Goal: Task Accomplishment & Management: Manage account settings

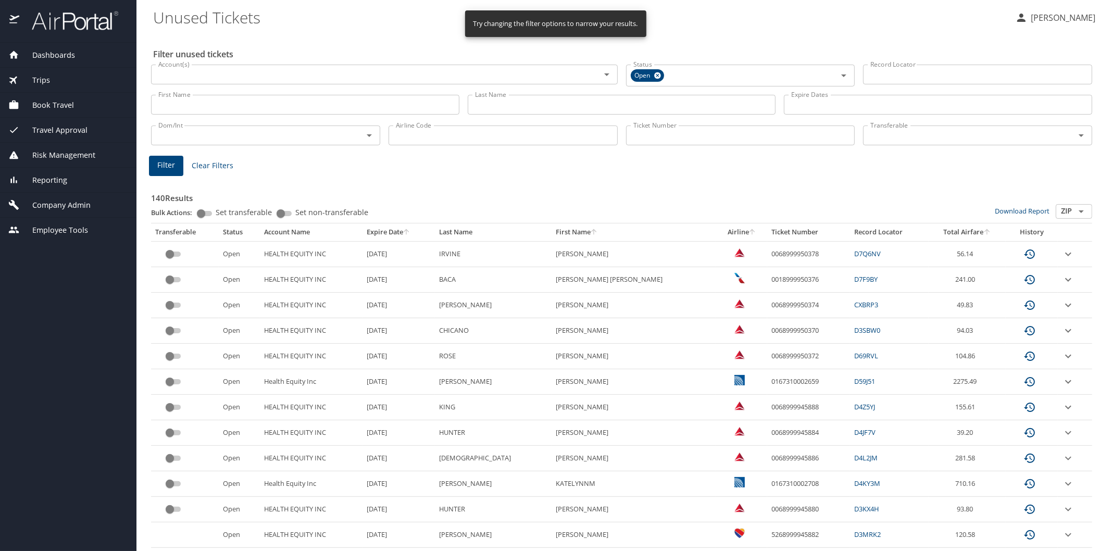
click at [63, 206] on span "Company Admin" at bounding box center [54, 204] width 71 height 11
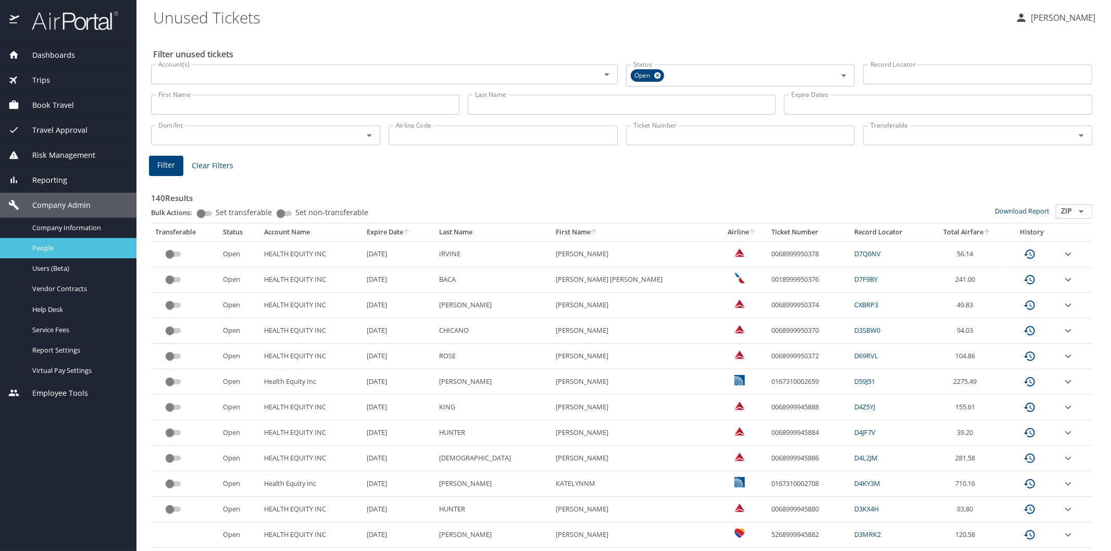
click at [60, 243] on span "People" at bounding box center [78, 248] width 92 height 10
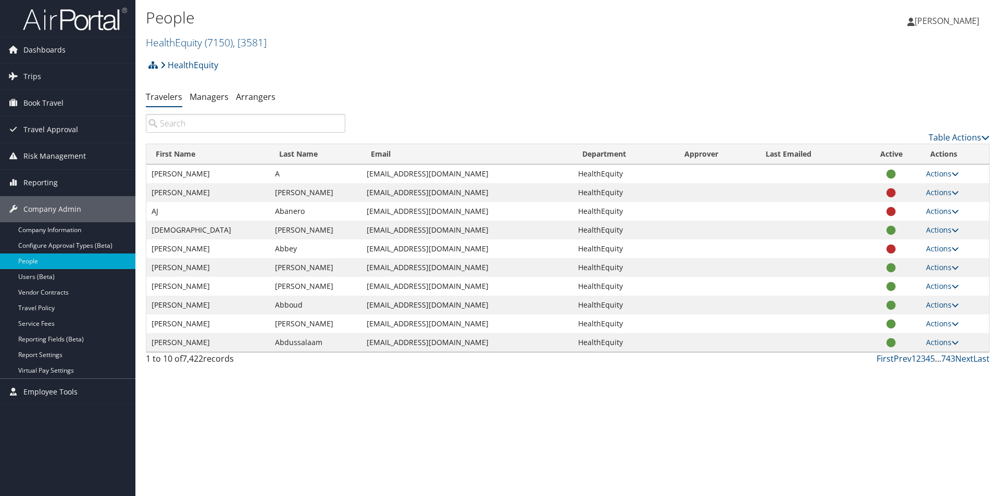
click at [169, 123] on input "search" at bounding box center [245, 123] width 199 height 19
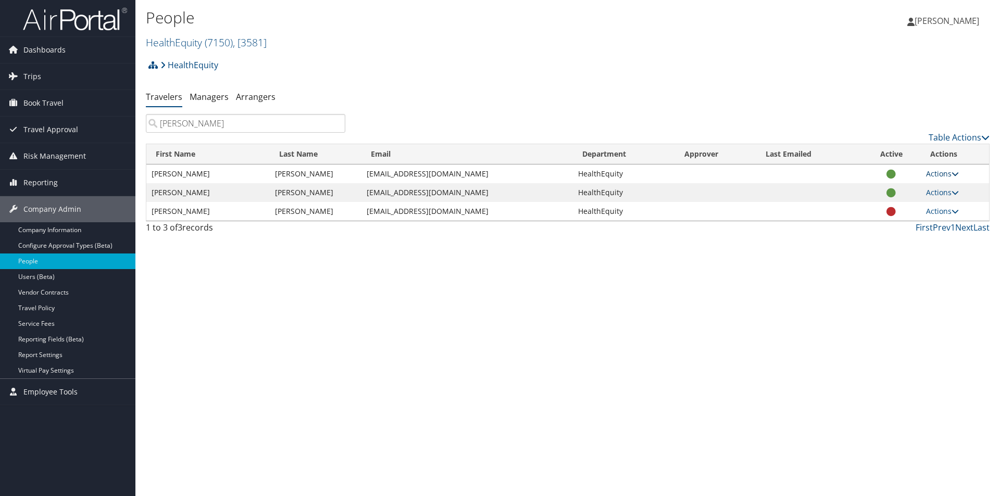
type input "ivey"
click at [938, 174] on link "Actions" at bounding box center [942, 174] width 33 height 10
click at [908, 208] on link "View Profile" at bounding box center [909, 207] width 96 height 18
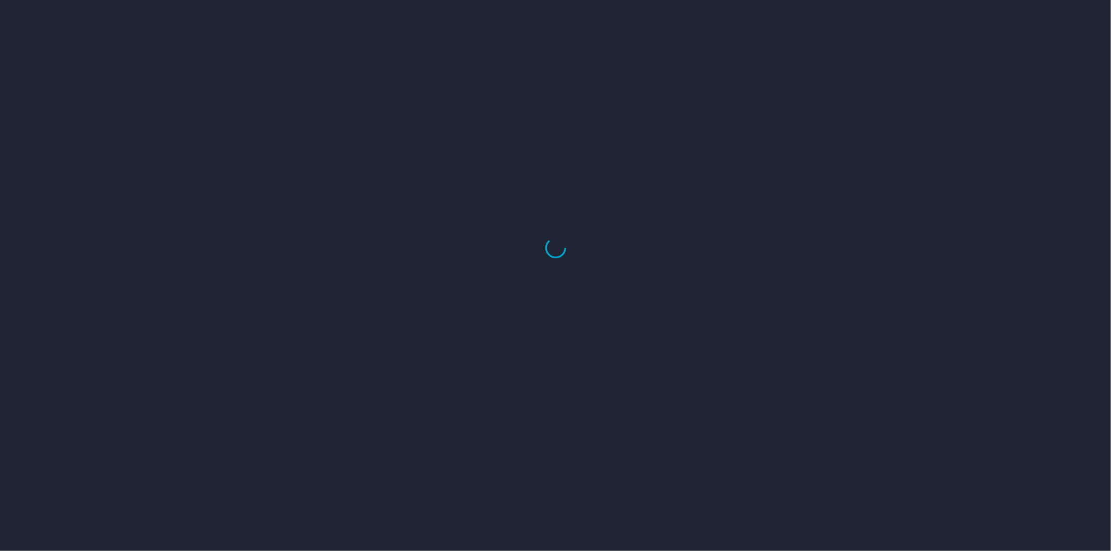
select select "US"
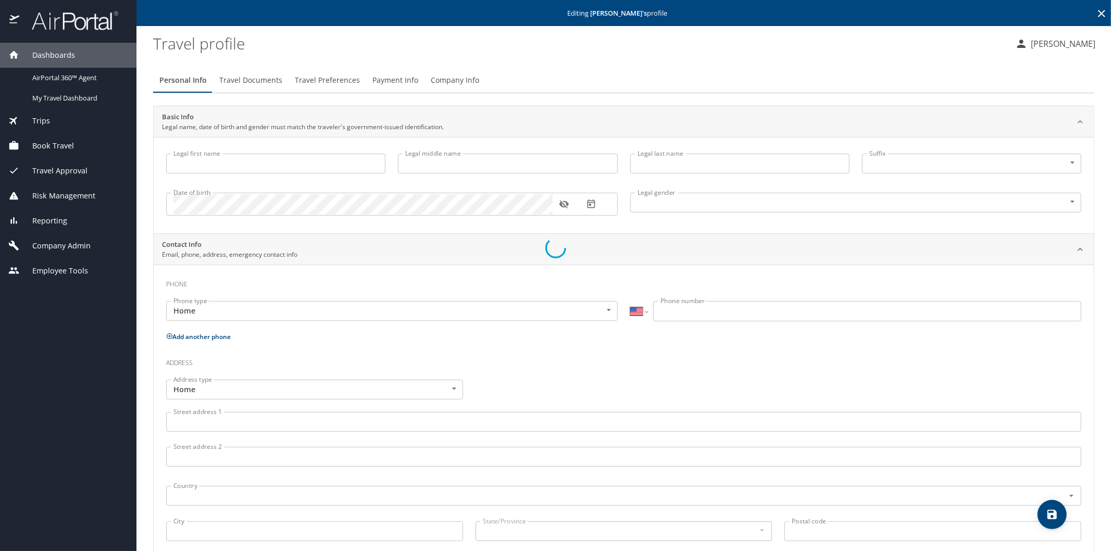
select select "US"
select select "SE"
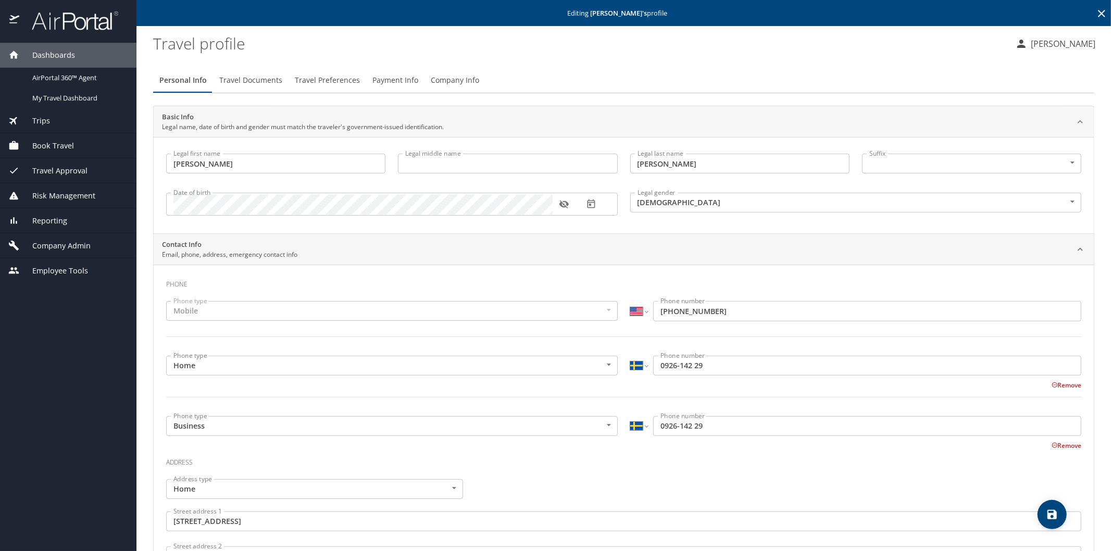
type input "Michael"
type input "Ivey"
type input "Male"
click at [400, 81] on span "Payment Info" at bounding box center [395, 80] width 46 height 13
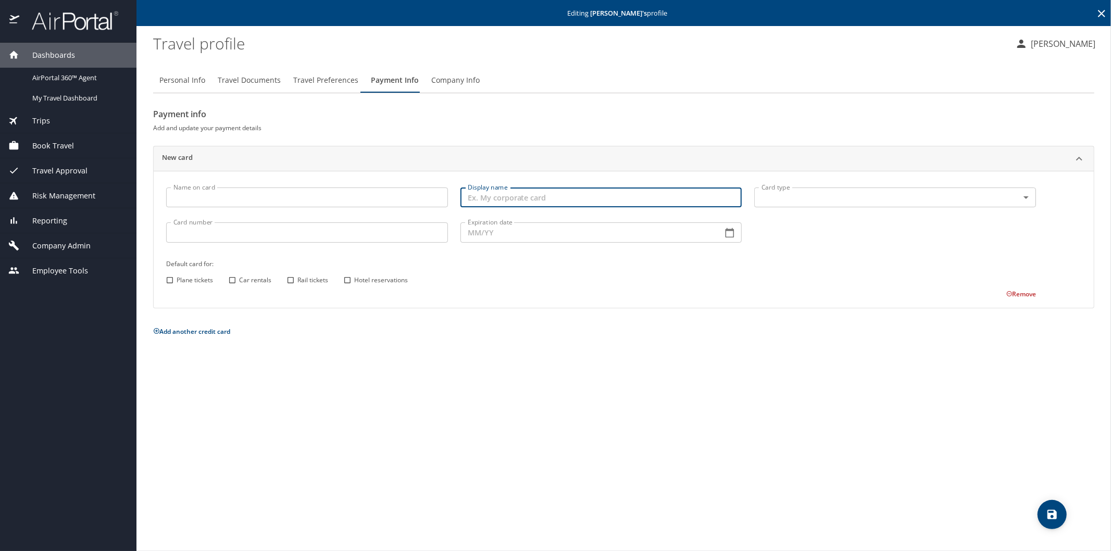
click at [483, 199] on input "Display name" at bounding box center [601, 197] width 282 height 20
type input "personal"
click at [740, 198] on body "Dashboards AirPortal 360™ Agent My Travel Dashboard Trips Airtinerary® Lookup C…" at bounding box center [555, 275] width 1111 height 551
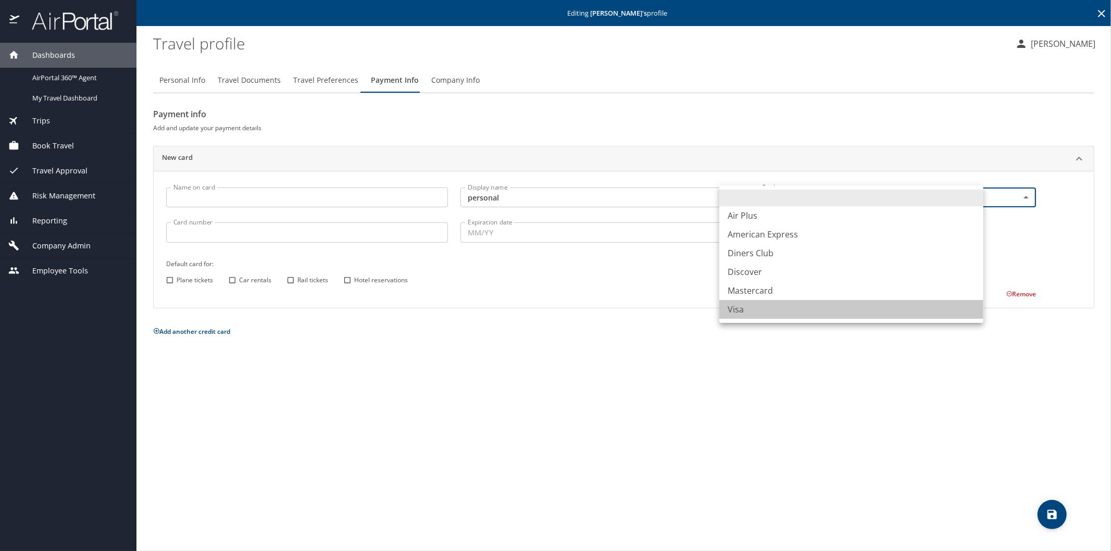
click at [744, 312] on li "Visa" at bounding box center [851, 309] width 264 height 19
type input "VI"
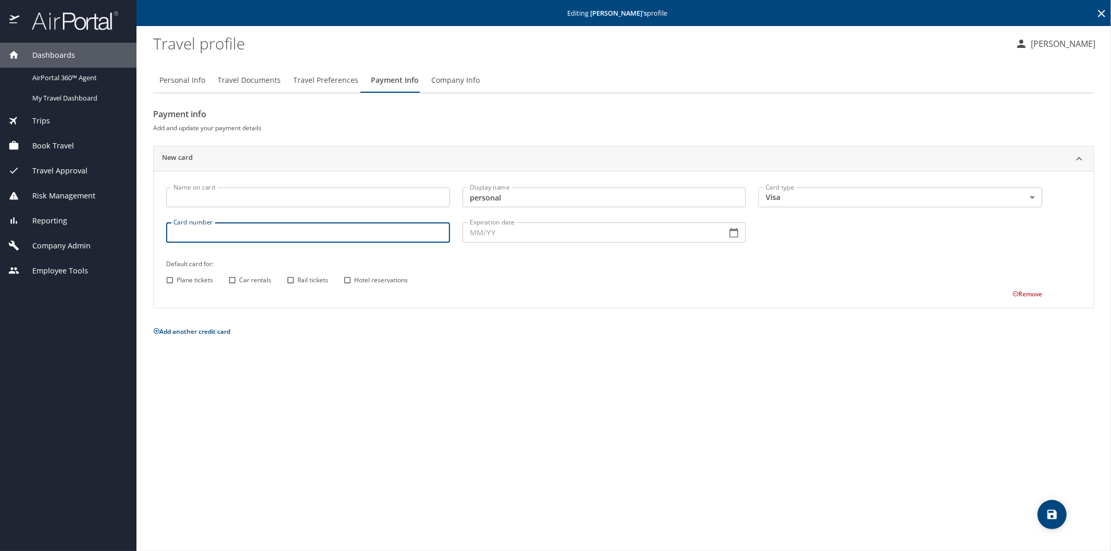
click at [189, 228] on input "Card number" at bounding box center [308, 232] width 284 height 20
type input "4610460329787683"
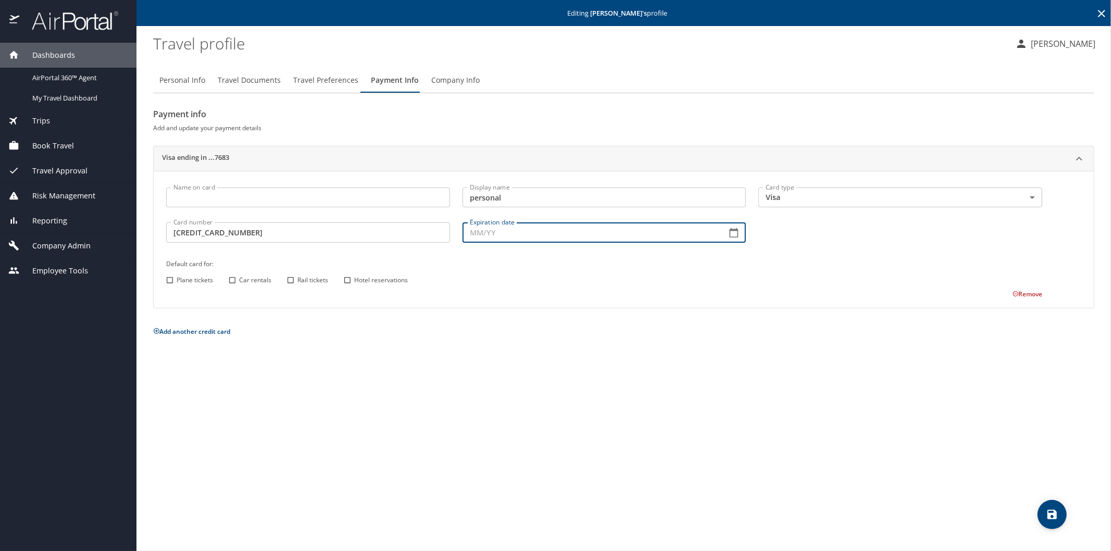
click at [493, 232] on input "Expiration date" at bounding box center [590, 232] width 256 height 20
type input "05/30"
click at [348, 279] on input "Hotel reservations" at bounding box center [348, 280] width 14 height 14
checkbox input "true"
click at [1052, 516] on icon "save" at bounding box center [1052, 514] width 12 height 12
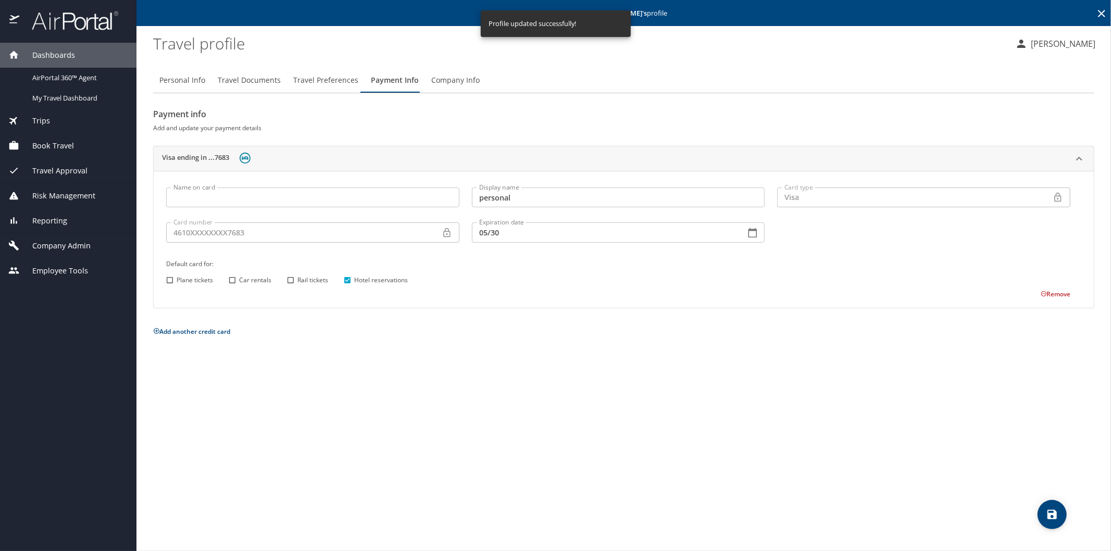
click at [1097, 12] on icon at bounding box center [1101, 13] width 12 height 12
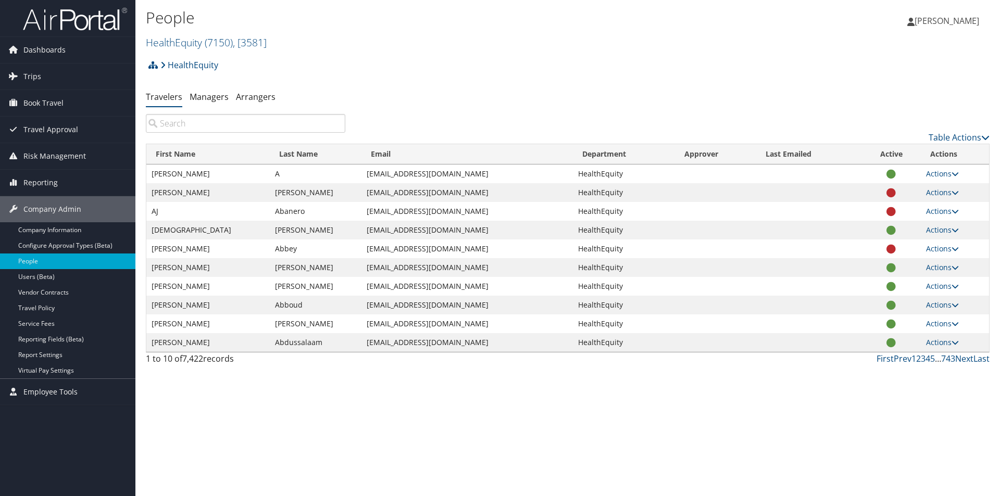
click at [175, 120] on input "search" at bounding box center [245, 123] width 199 height 19
click at [182, 122] on input "search" at bounding box center [245, 123] width 199 height 19
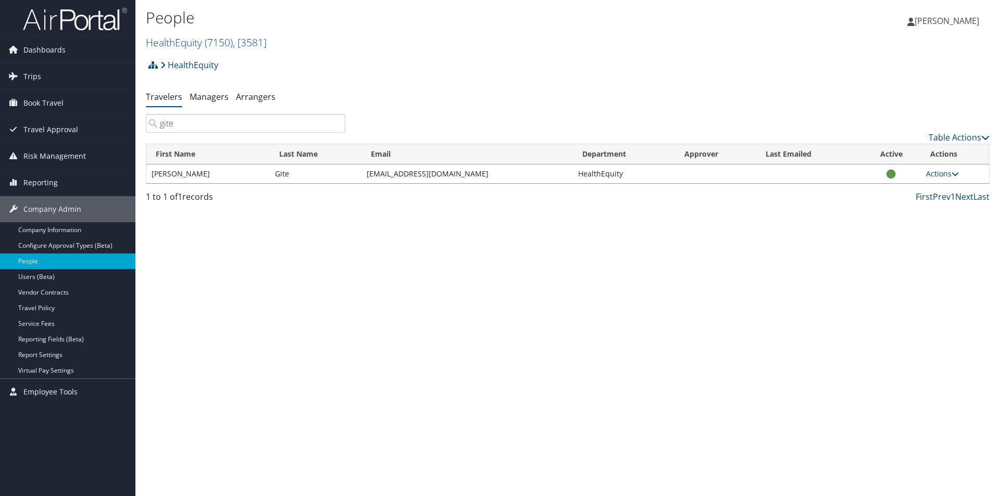
type input "gite"
click at [947, 175] on link "Actions" at bounding box center [942, 174] width 33 height 10
click at [892, 206] on link "View Profile" at bounding box center [909, 207] width 96 height 18
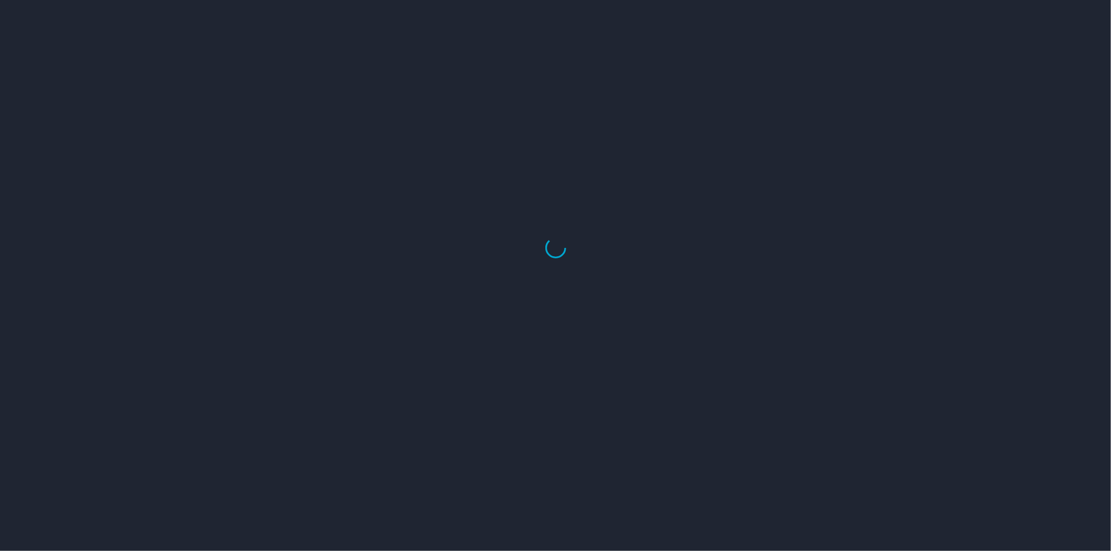
select select "US"
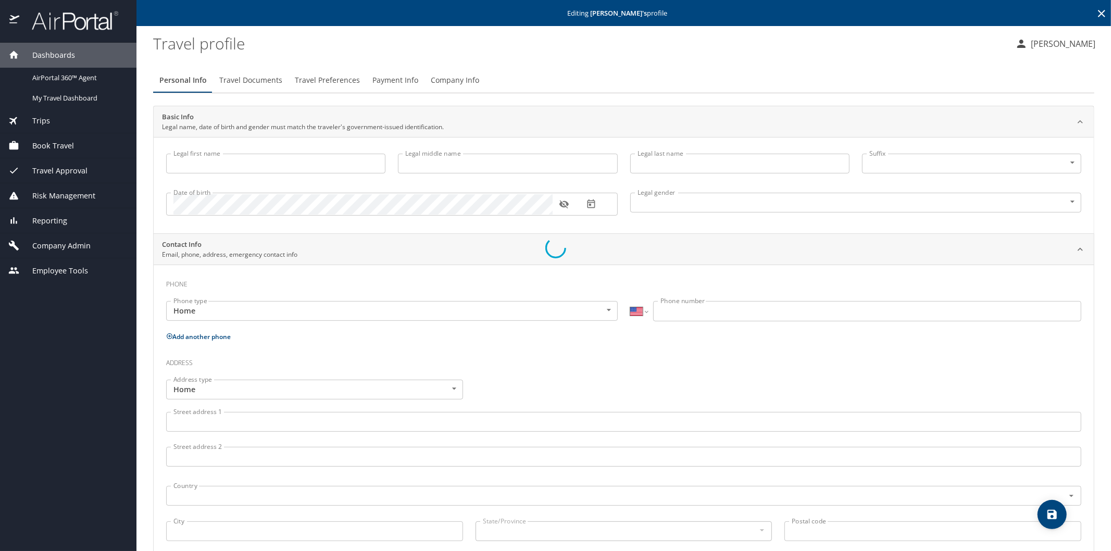
type input "[PERSON_NAME]"
type input "Gite"
type input "Undisclosed"
select select "US"
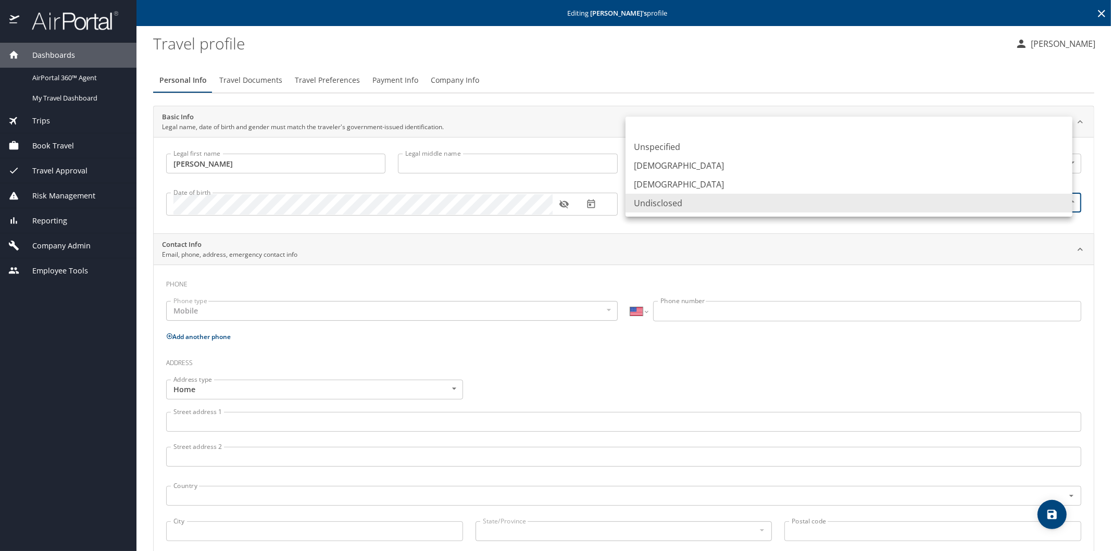
click at [1063, 202] on body "Dashboards AirPortal 360™ Agent My Travel Dashboard Trips Airtinerary® Lookup C…" at bounding box center [555, 275] width 1111 height 551
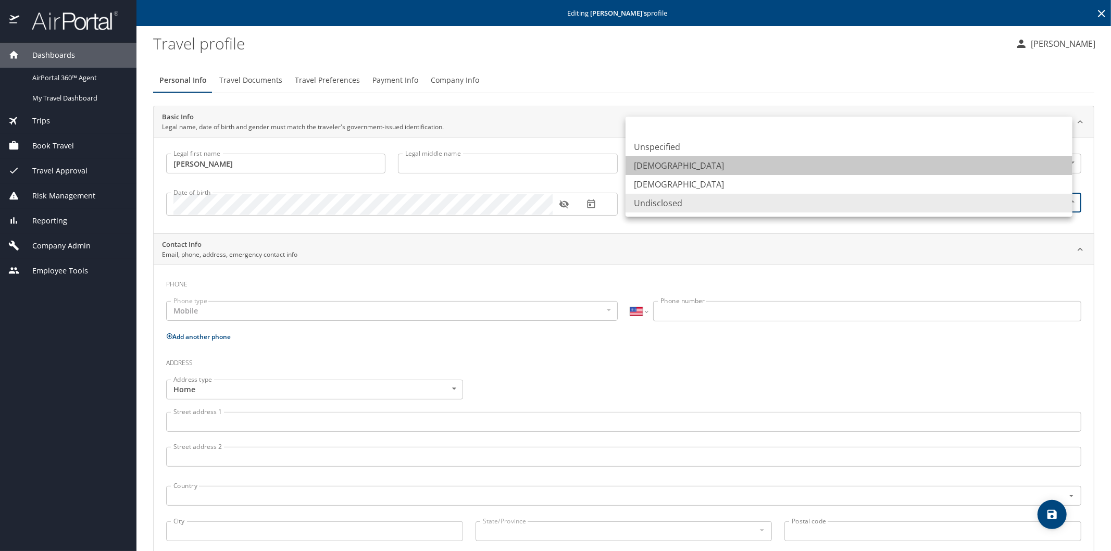
click at [654, 168] on li "Male" at bounding box center [848, 165] width 447 height 19
type input "Male"
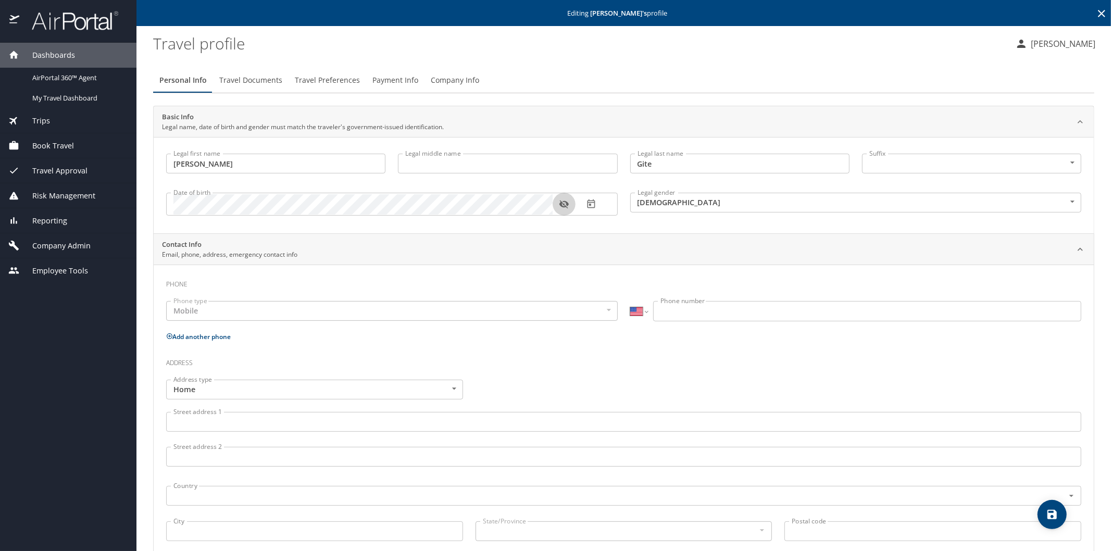
click at [563, 206] on icon "button" at bounding box center [564, 204] width 10 height 10
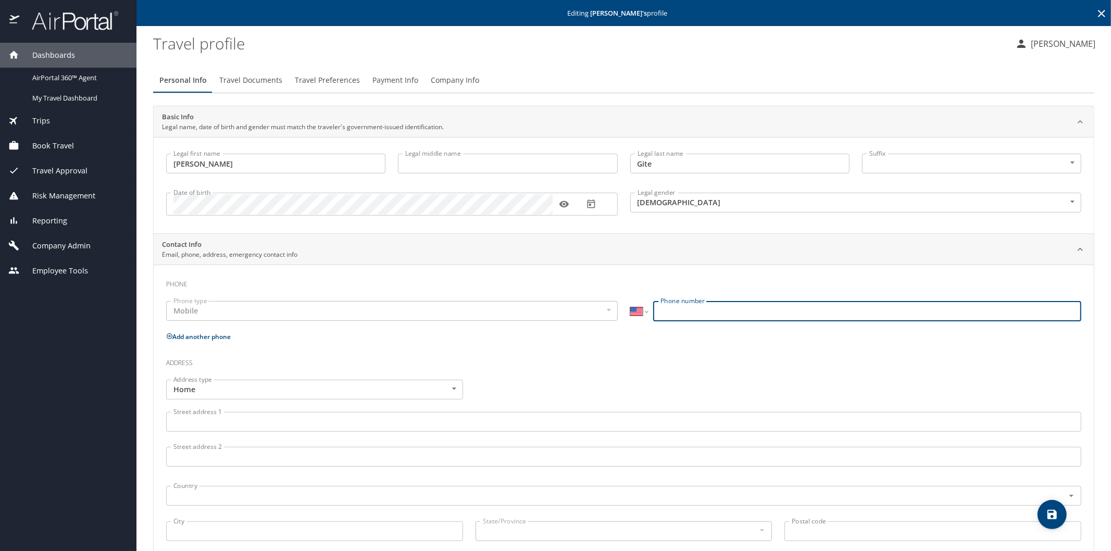
click at [673, 313] on input "Phone number" at bounding box center [867, 311] width 428 height 20
type input "(423) 402-5817"
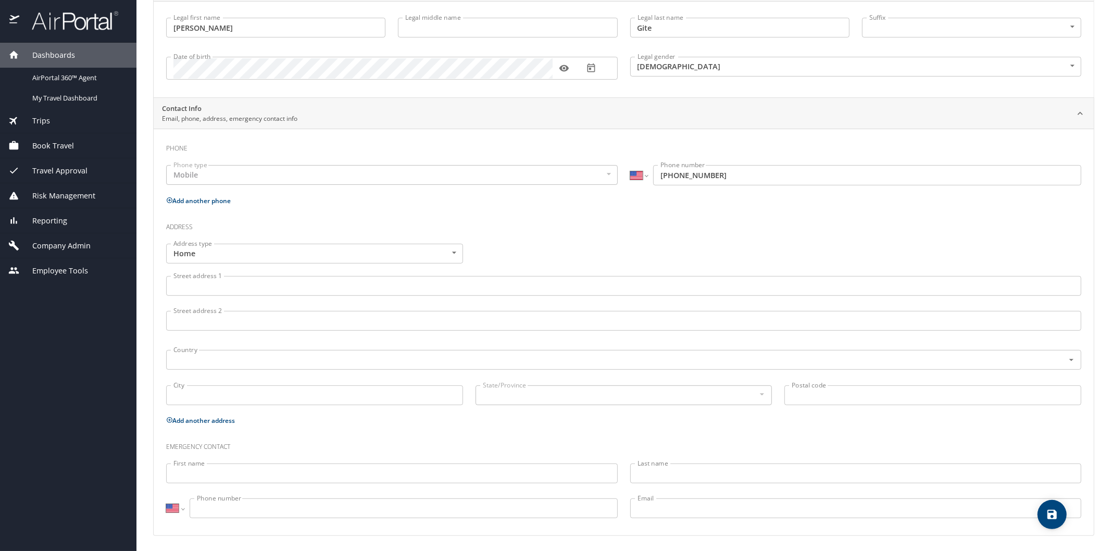
scroll to position [136, 0]
click at [1055, 515] on icon "save" at bounding box center [1051, 514] width 9 height 9
select select "US"
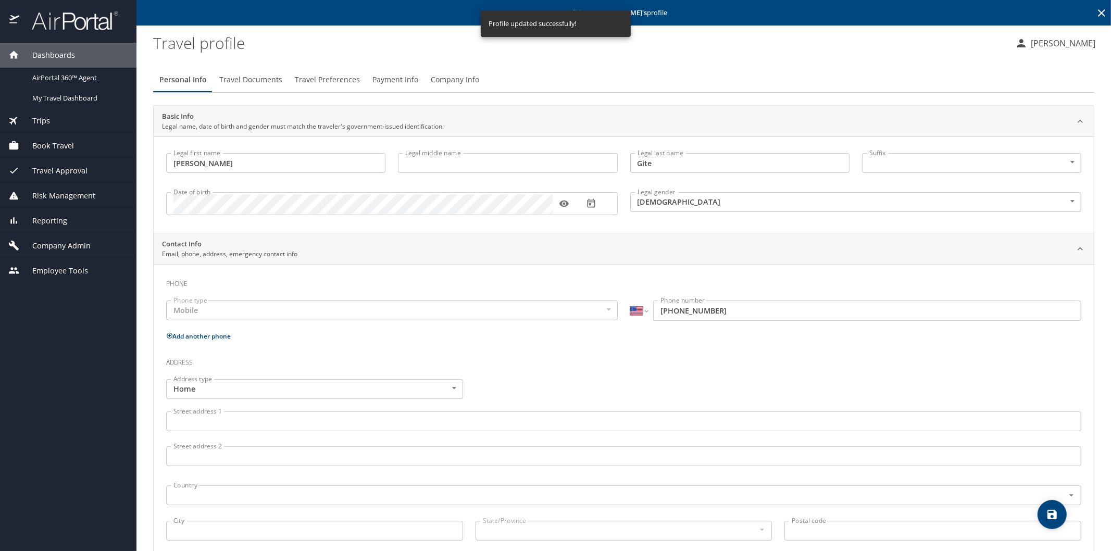
scroll to position [0, 0]
click at [261, 80] on span "Travel Documents" at bounding box center [250, 80] width 63 height 13
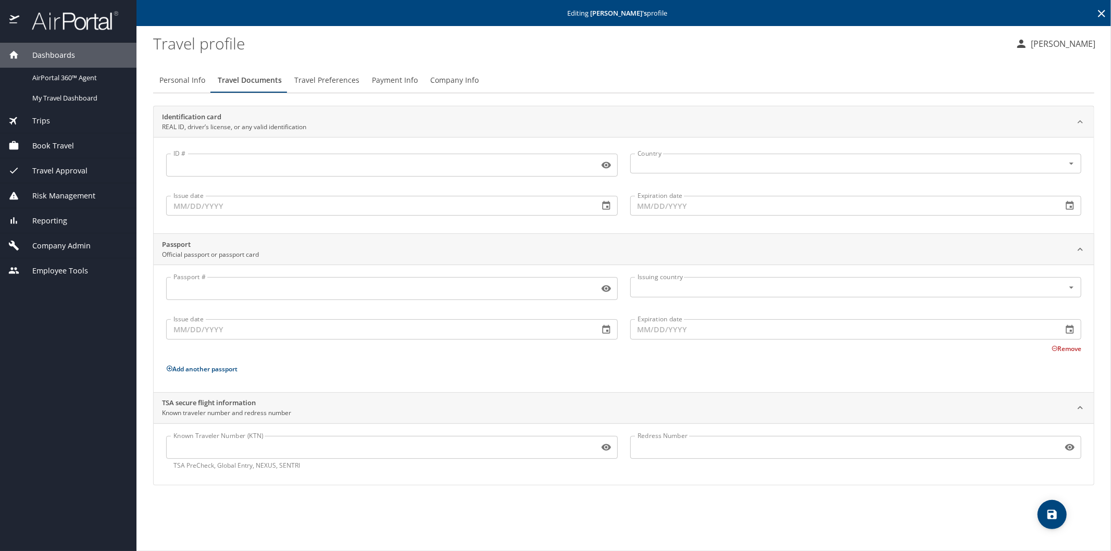
click at [211, 449] on input "Known Traveler Number (KTN)" at bounding box center [380, 447] width 429 height 20
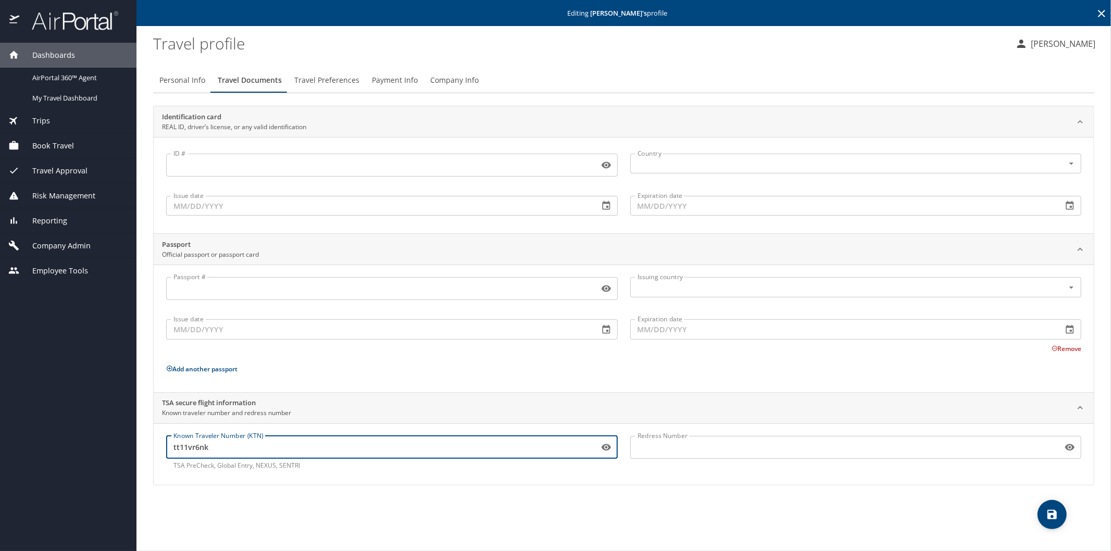
type input "tt11vr6nk"
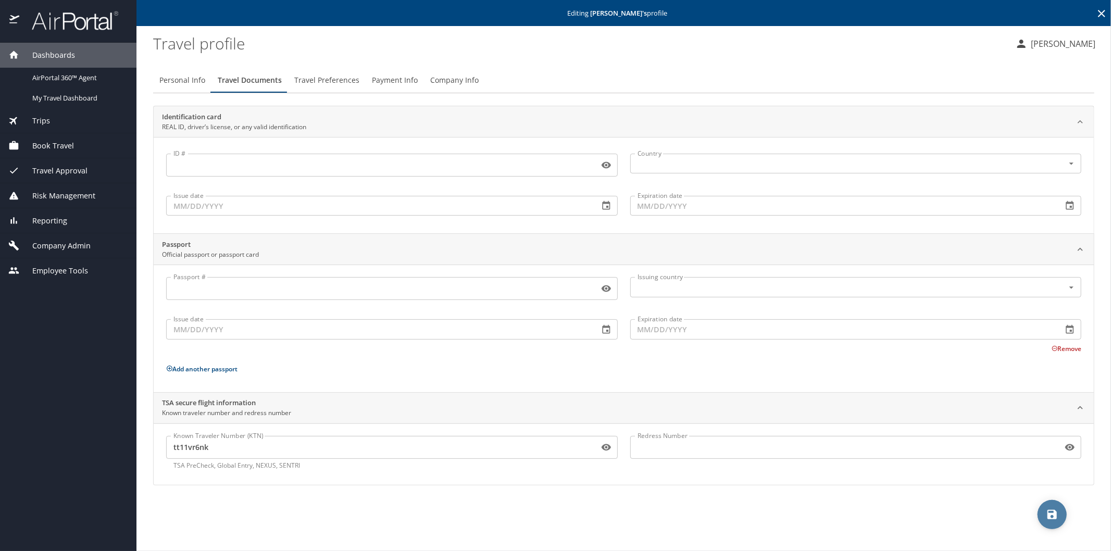
click at [1048, 509] on icon "save" at bounding box center [1052, 514] width 12 height 12
click at [315, 81] on span "Travel Preferences" at bounding box center [326, 80] width 65 height 13
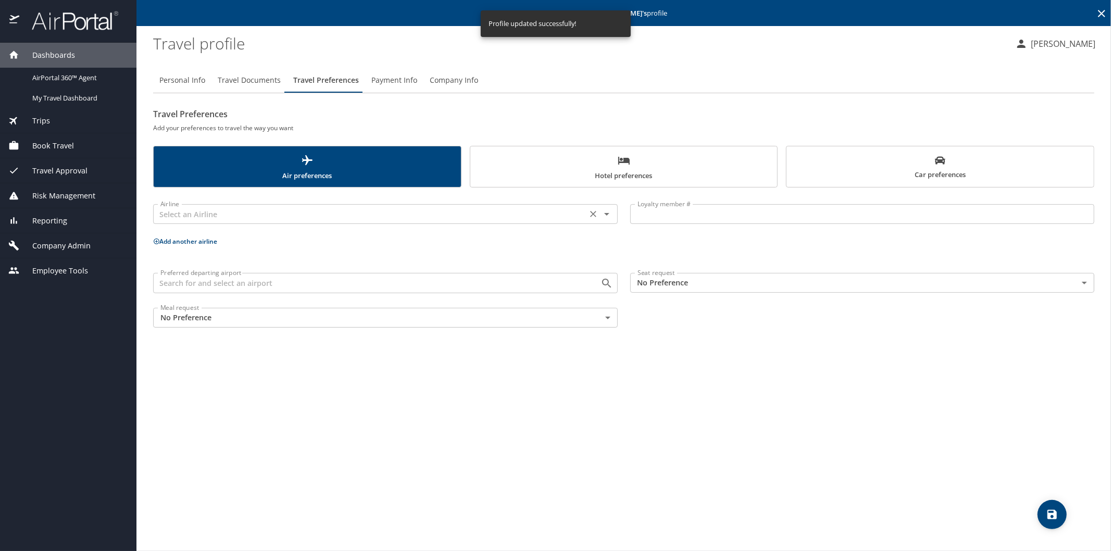
click at [257, 219] on input "text" at bounding box center [370, 214] width 428 height 14
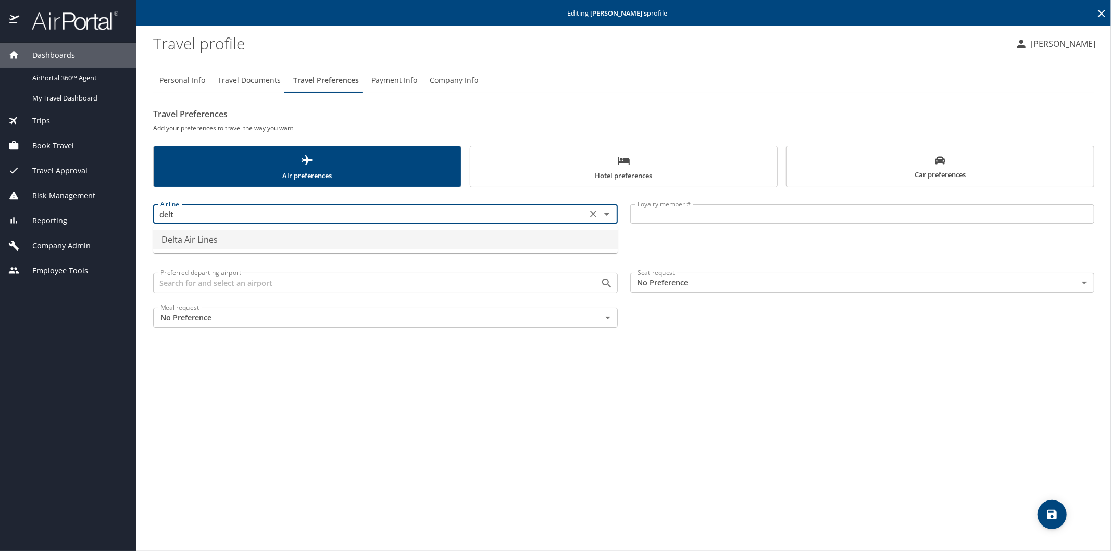
click at [225, 241] on li "Delta Air Lines" at bounding box center [385, 239] width 465 height 19
type input "Delta Air Lines"
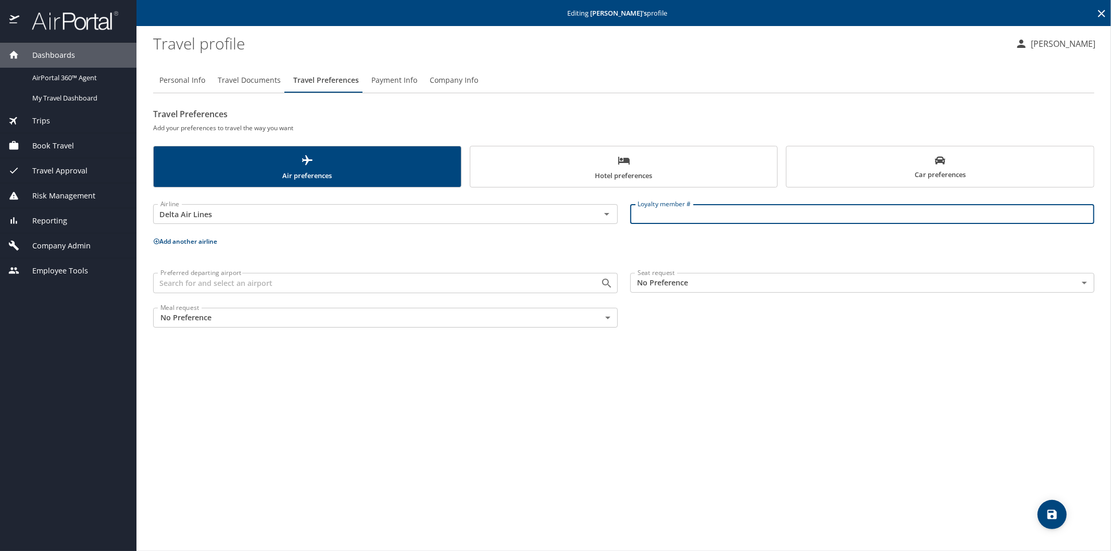
click at [657, 212] on input "Loyalty member #" at bounding box center [862, 214] width 465 height 20
paste input "6928792529"
type input "6928792529"
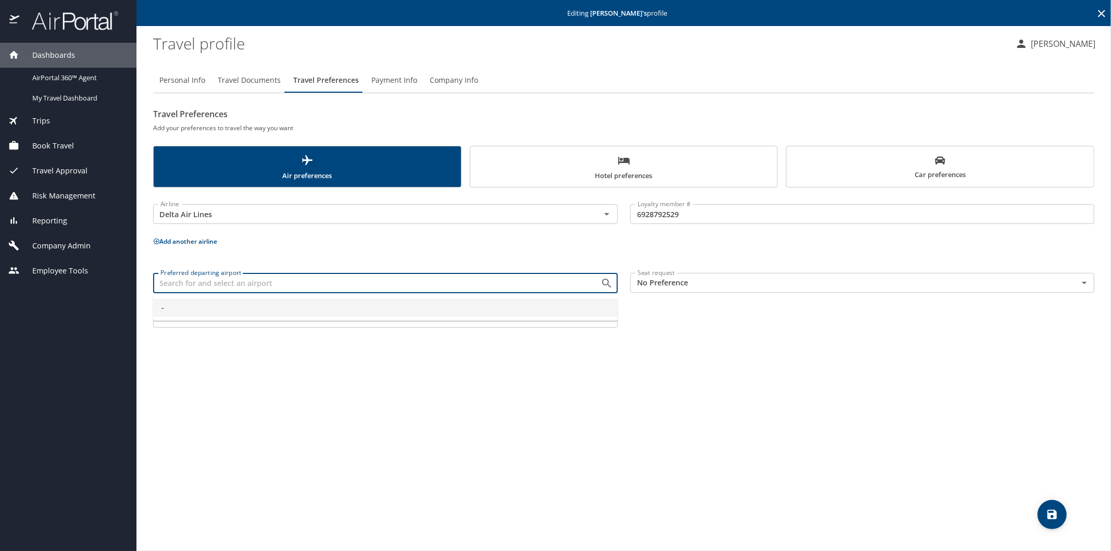
click at [237, 281] on input "Preferred departing airport" at bounding box center [370, 283] width 428 height 14
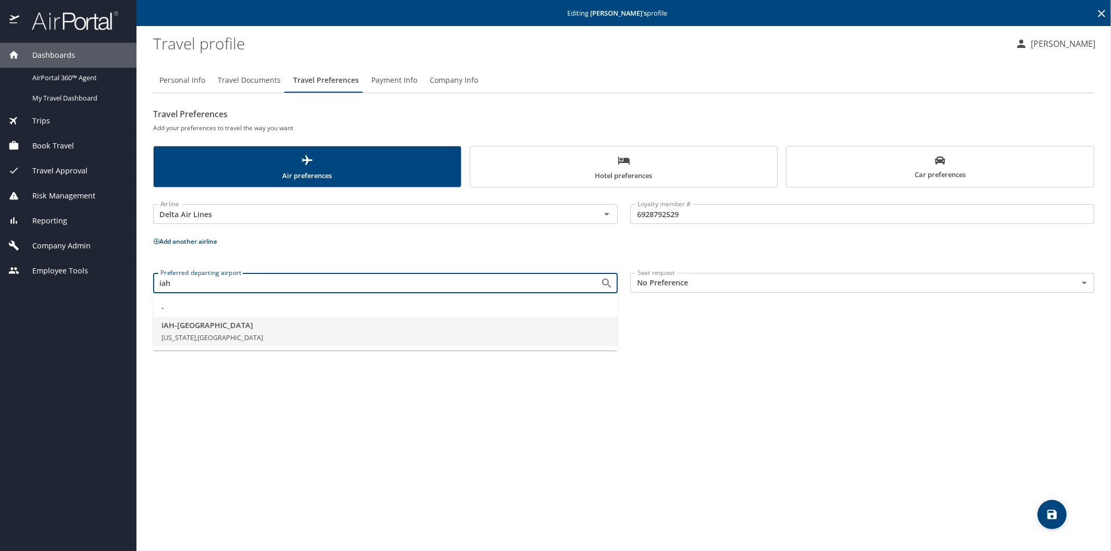
click at [200, 322] on span "IAH - Houston" at bounding box center [385, 325] width 448 height 11
type input "IAH - Houston"
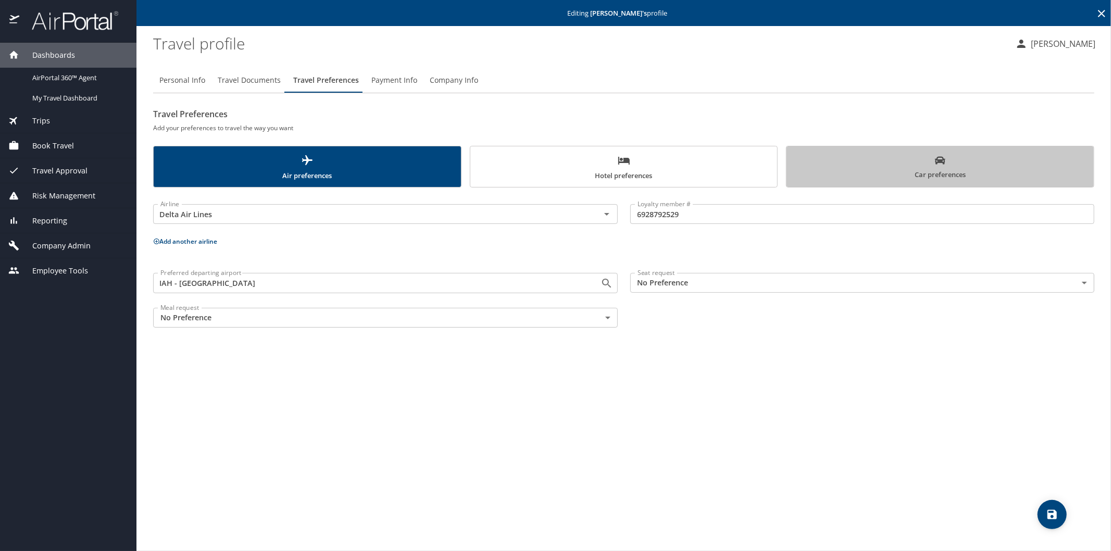
click at [934, 162] on span "Car preferences" at bounding box center [940, 168] width 295 height 26
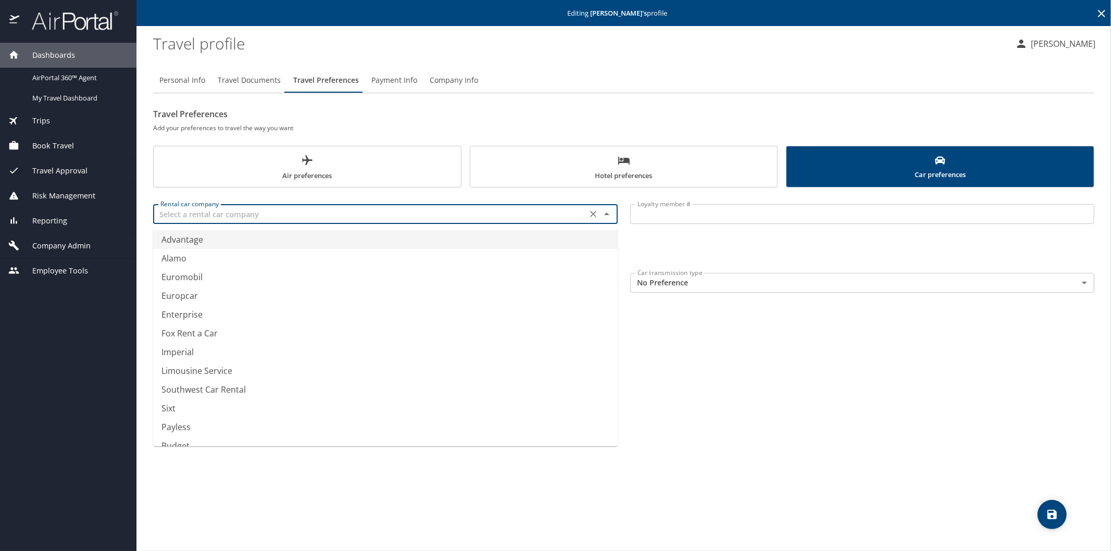
click at [265, 212] on input "text" at bounding box center [370, 214] width 428 height 14
click at [247, 236] on li "Avis Rent a Car" at bounding box center [385, 239] width 465 height 19
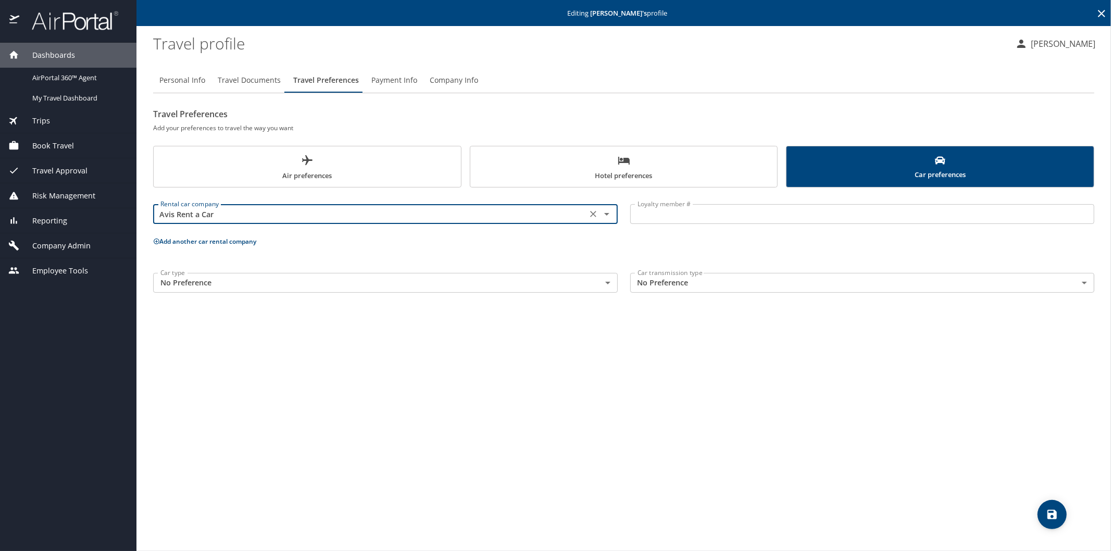
type input "Avis Rent a Car"
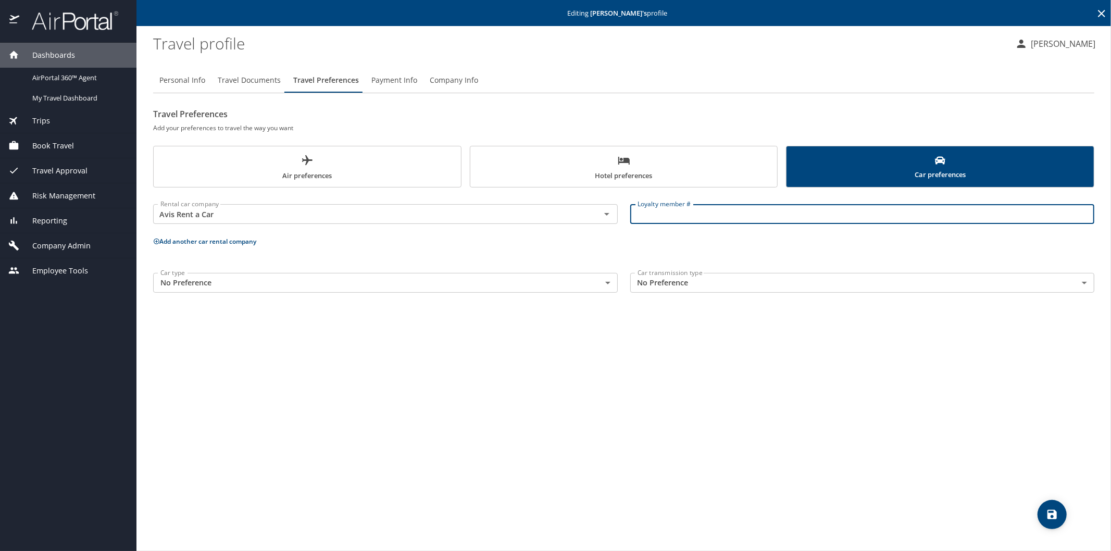
click at [658, 217] on input "Loyalty member #" at bounding box center [862, 214] width 465 height 20
paste input "G7596N"
type input "G7596N"
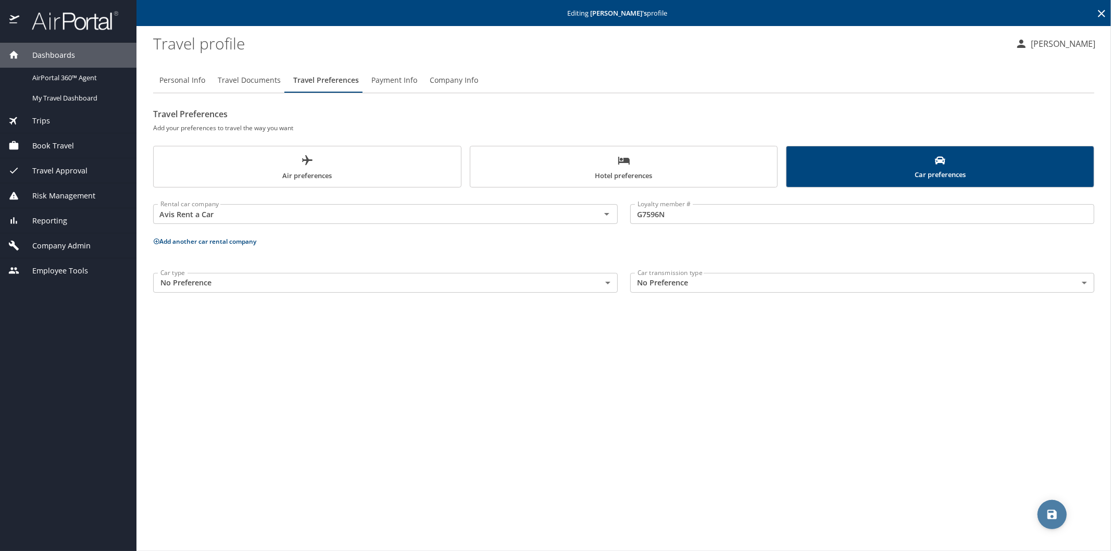
click at [1052, 517] on icon "save" at bounding box center [1052, 514] width 12 height 12
click at [1100, 14] on icon at bounding box center [1101, 13] width 7 height 7
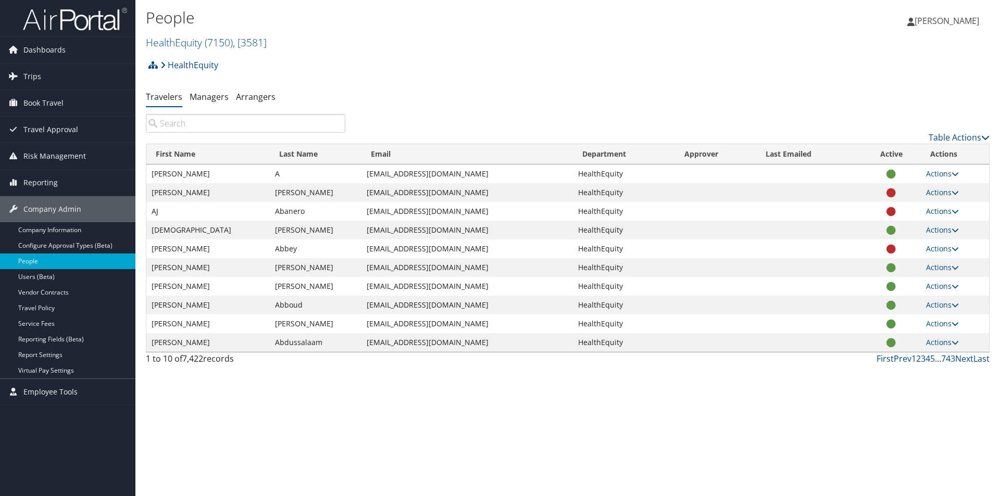
click at [199, 120] on input "search" at bounding box center [245, 123] width 199 height 19
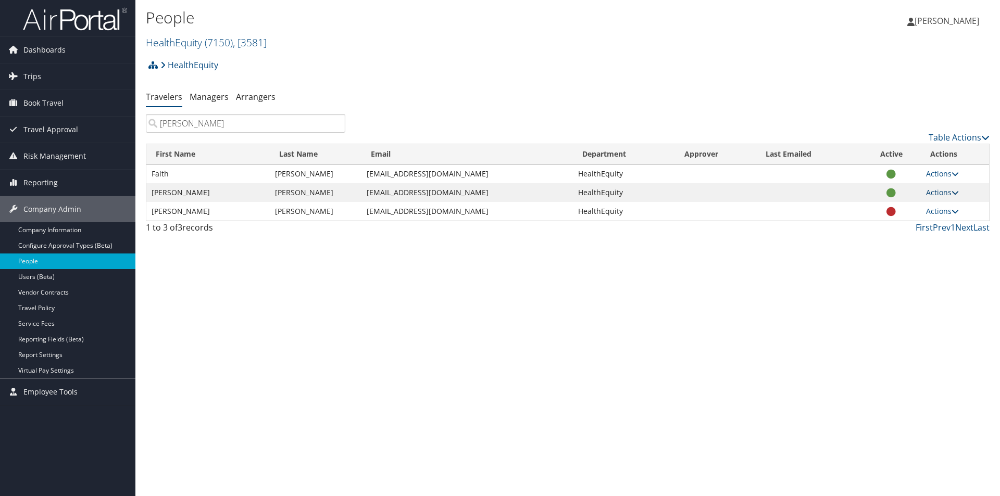
type input "barnett"
click at [941, 193] on link "Actions" at bounding box center [942, 192] width 33 height 10
click at [904, 224] on link "View Profile" at bounding box center [909, 226] width 96 height 18
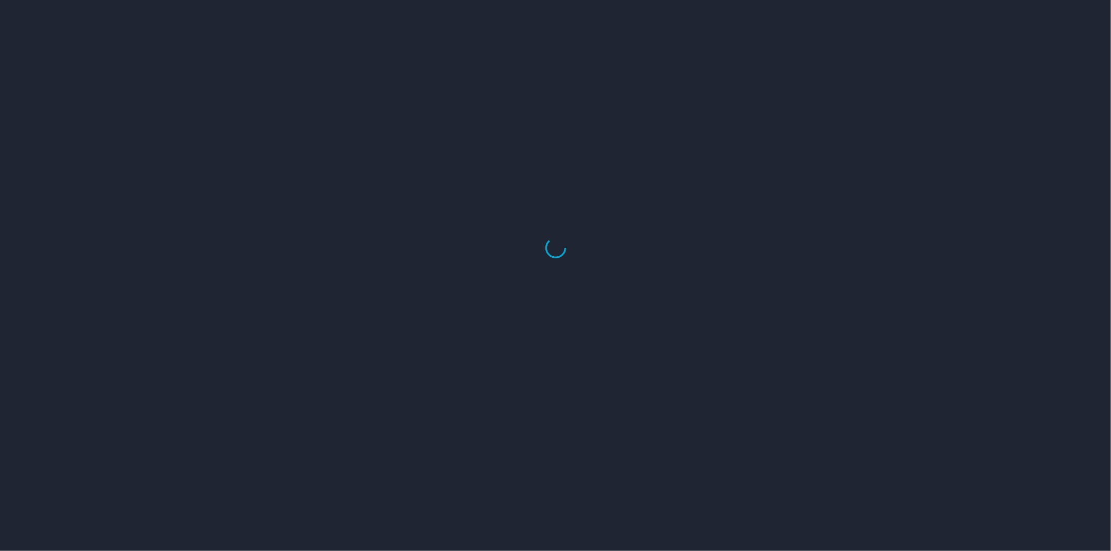
select select "US"
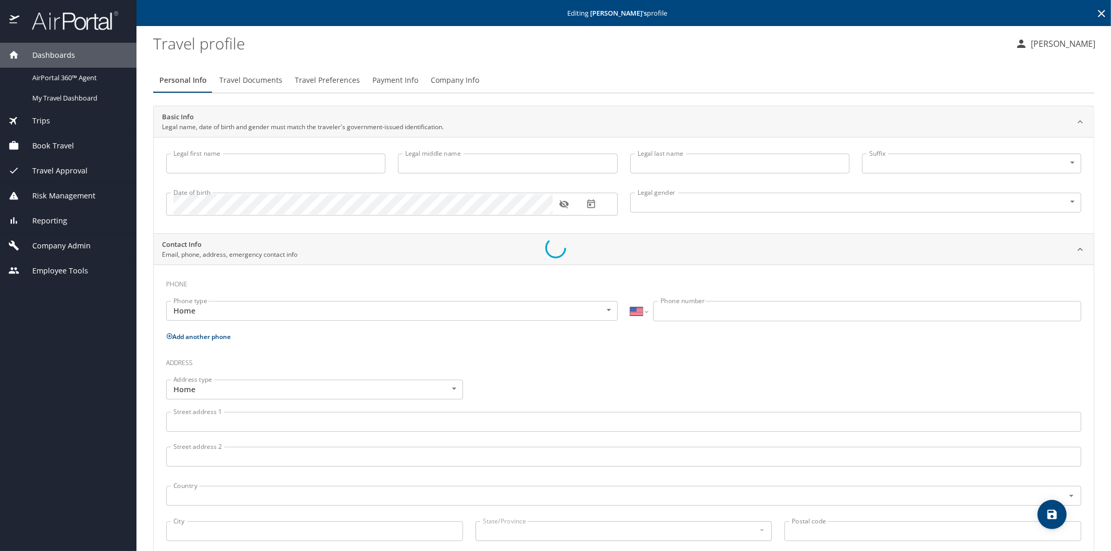
type input "[PERSON_NAME]"
type input "[DEMOGRAPHIC_DATA]"
select select "US"
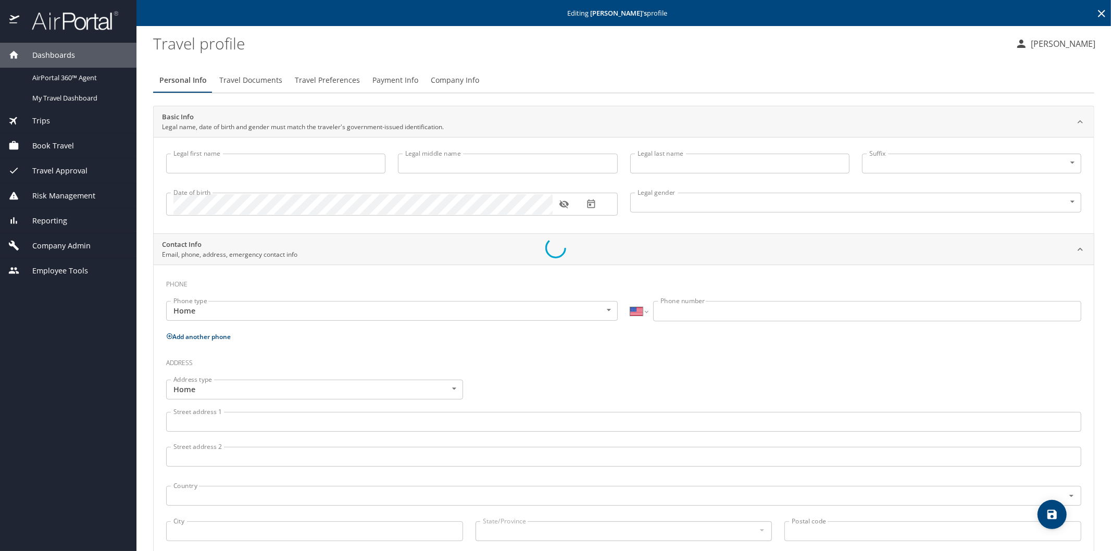
select select "US"
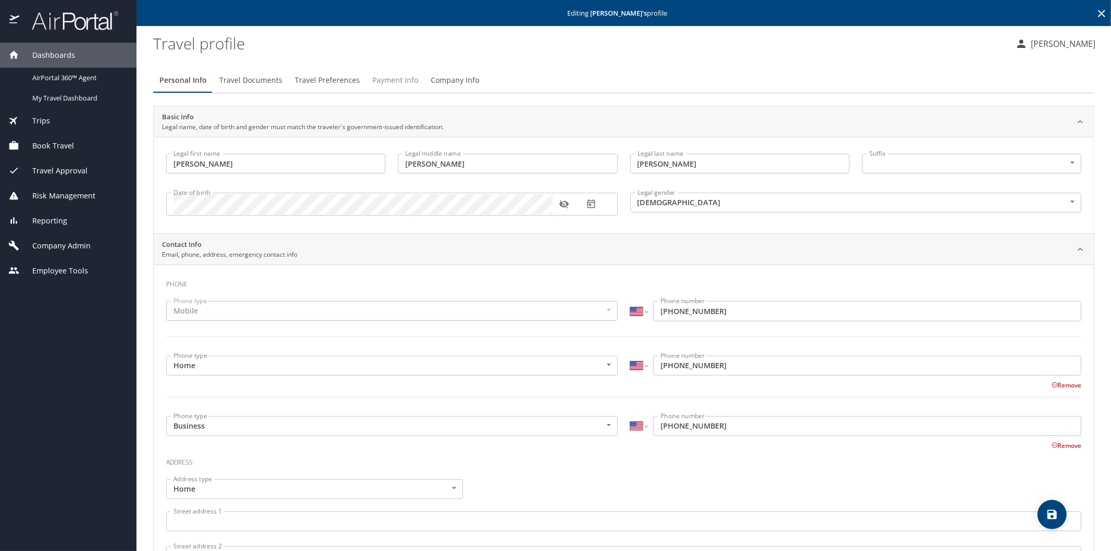
click at [384, 77] on span "Payment Info" at bounding box center [395, 80] width 46 height 13
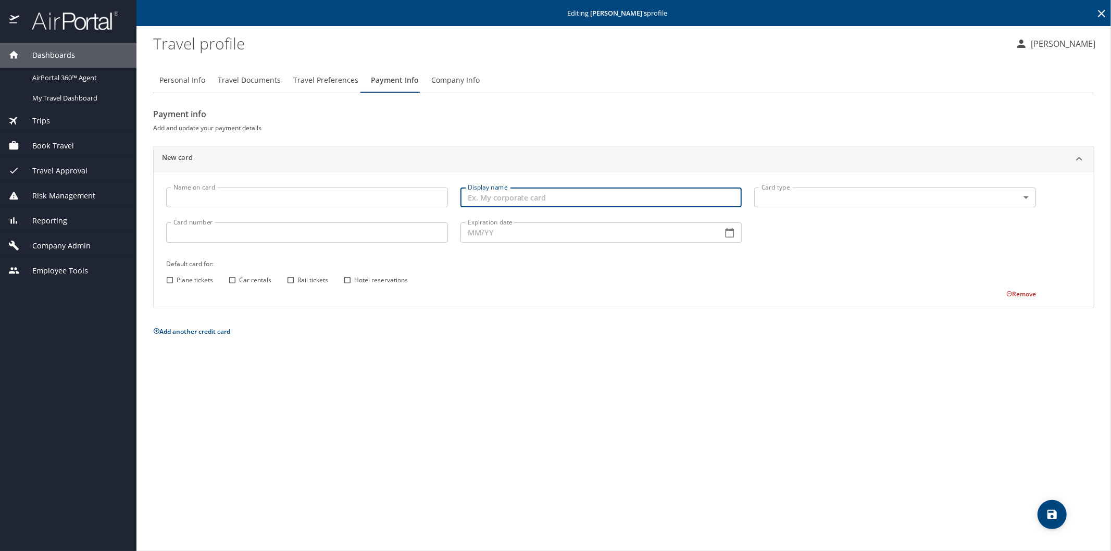
click at [488, 200] on input "Display name" at bounding box center [601, 197] width 282 height 20
type input "zions card"
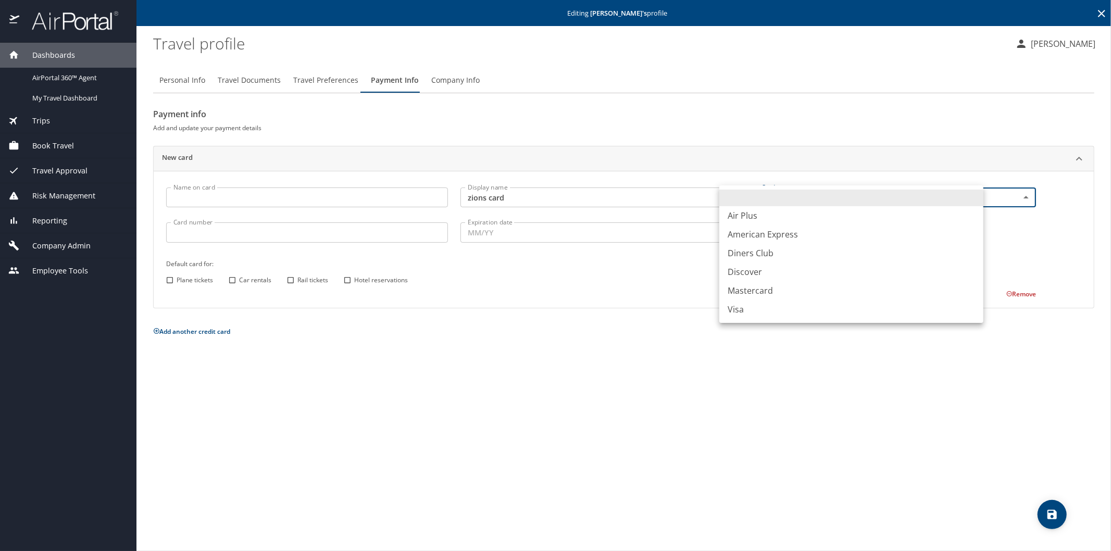
click at [973, 196] on body "Dashboards AirPortal 360™ Agent My Travel Dashboard Trips Airtinerary® Lookup C…" at bounding box center [555, 275] width 1111 height 551
click at [743, 311] on li "Visa" at bounding box center [851, 309] width 264 height 19
type input "VI"
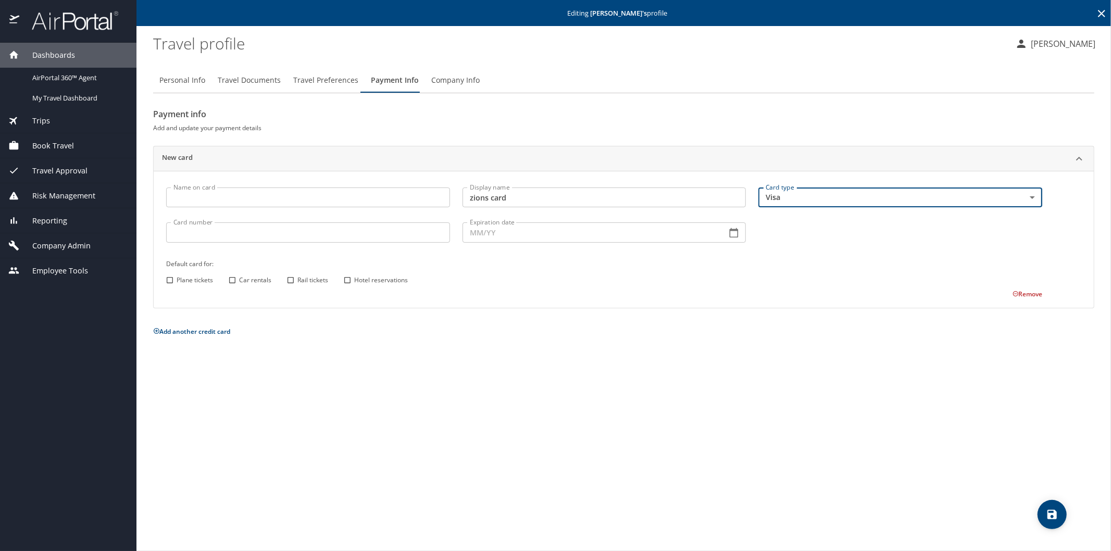
click at [522, 193] on input "zions card" at bounding box center [604, 197] width 284 height 20
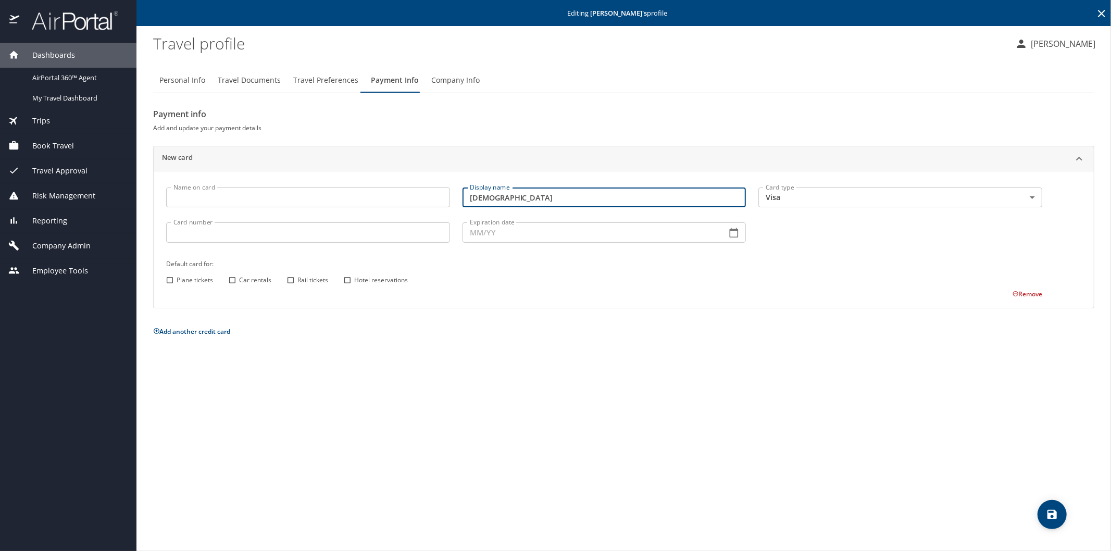
type input "zions"
click at [266, 232] on input "Card number" at bounding box center [308, 232] width 284 height 20
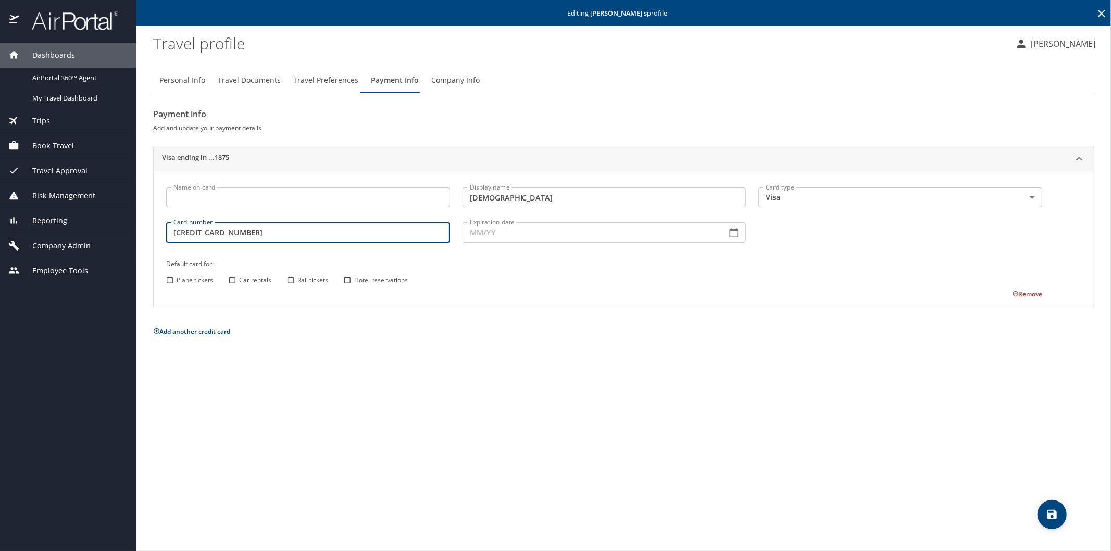
type input "4807380650061875"
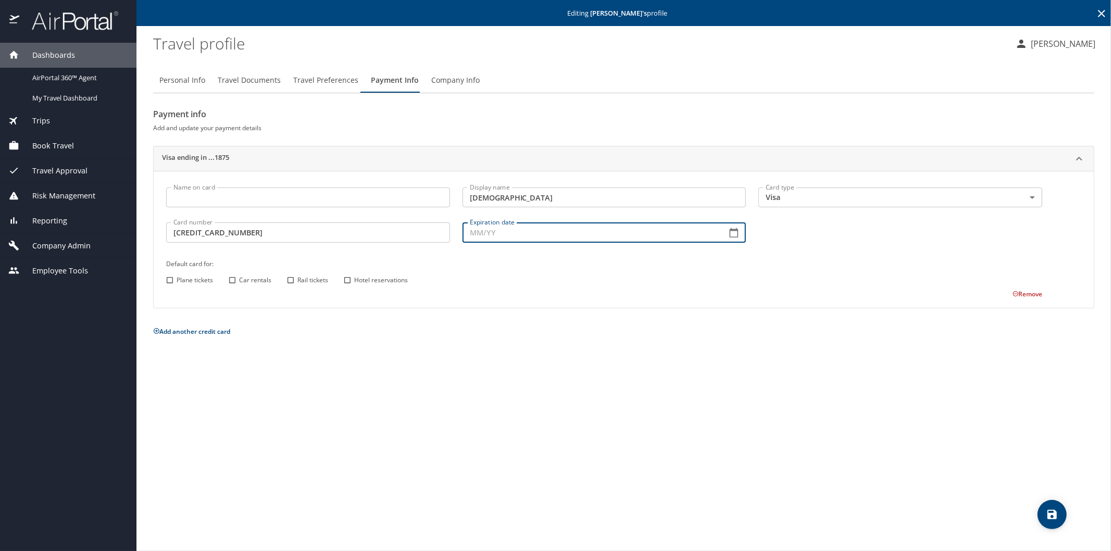
type input "2_/__"
type input "11/27"
drag, startPoint x: 348, startPoint y: 278, endPoint x: 353, endPoint y: 277, distance: 5.4
click at [353, 278] on input "Hotel reservations" at bounding box center [348, 280] width 14 height 14
checkbox input "true"
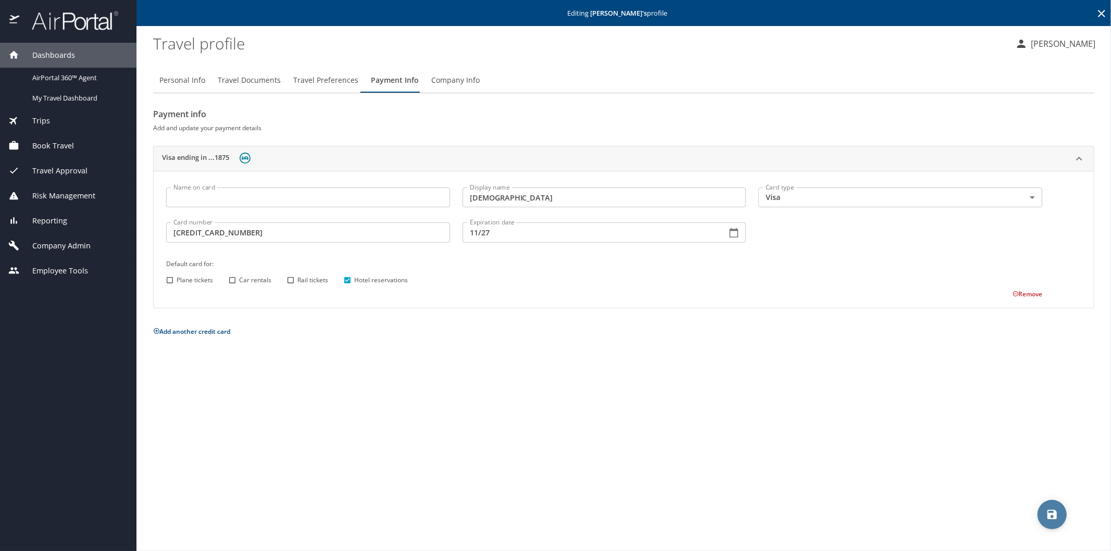
click at [1054, 518] on icon "save" at bounding box center [1051, 514] width 9 height 9
click at [1102, 9] on icon at bounding box center [1101, 13] width 12 height 12
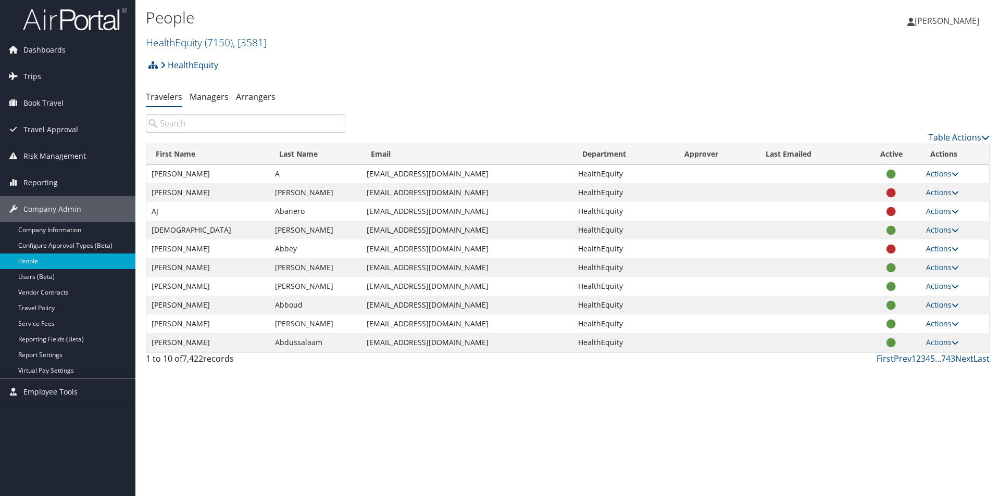
click at [245, 119] on input "search" at bounding box center [245, 123] width 199 height 19
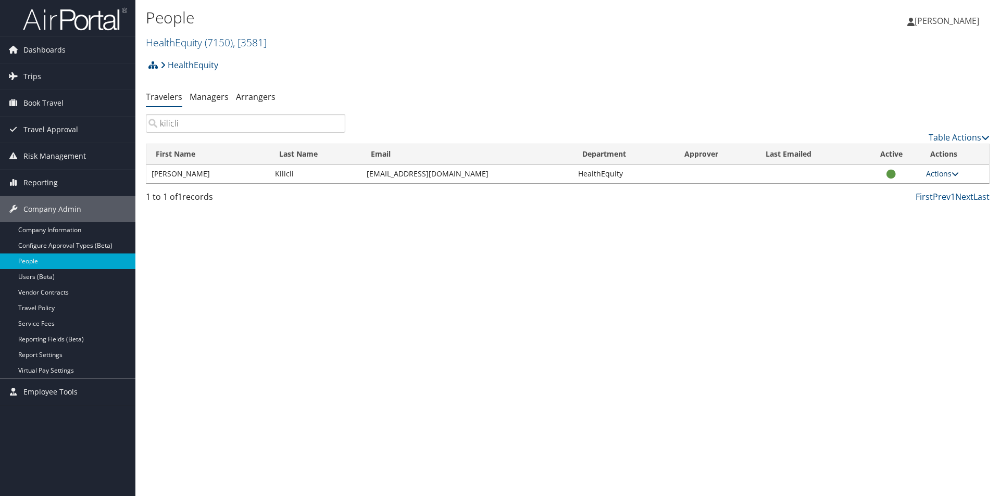
type input "kilicli"
click at [942, 172] on link "Actions" at bounding box center [942, 174] width 33 height 10
click at [897, 206] on link "View Profile" at bounding box center [909, 207] width 96 height 18
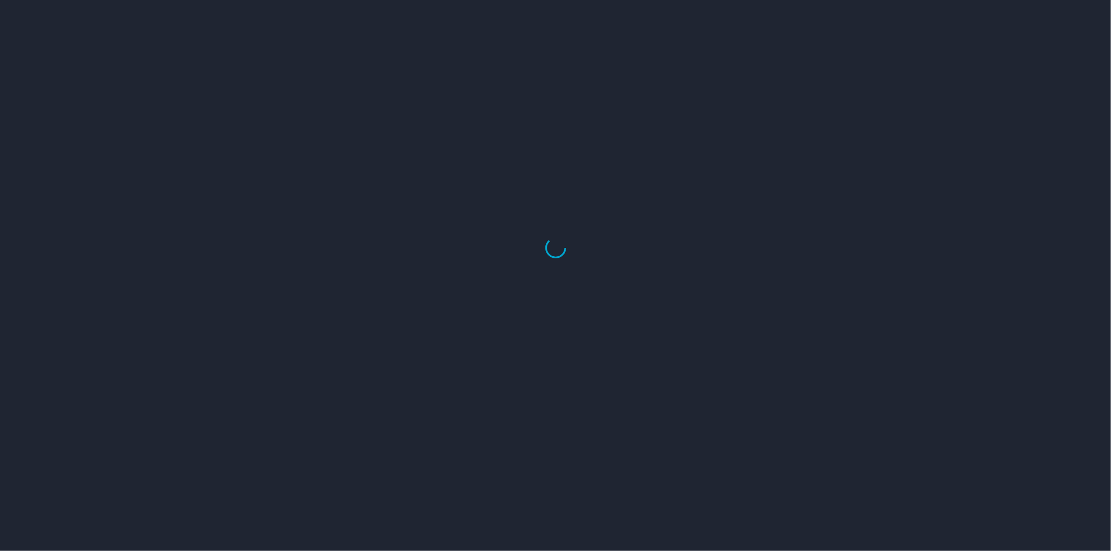
select select "US"
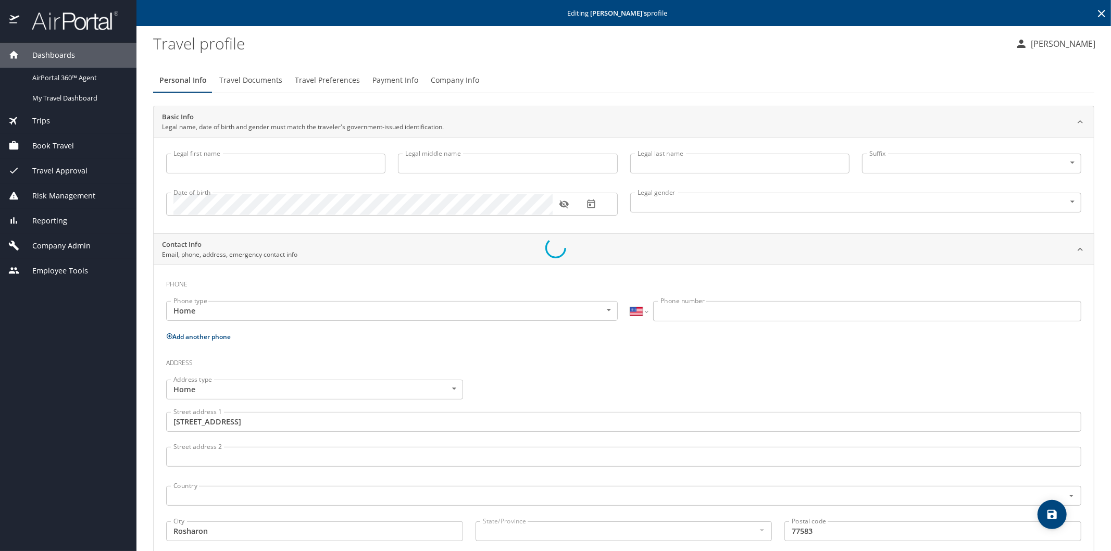
type input "[PERSON_NAME]"
type input "Kilicli"
type input "[DEMOGRAPHIC_DATA]"
type input "Salih"
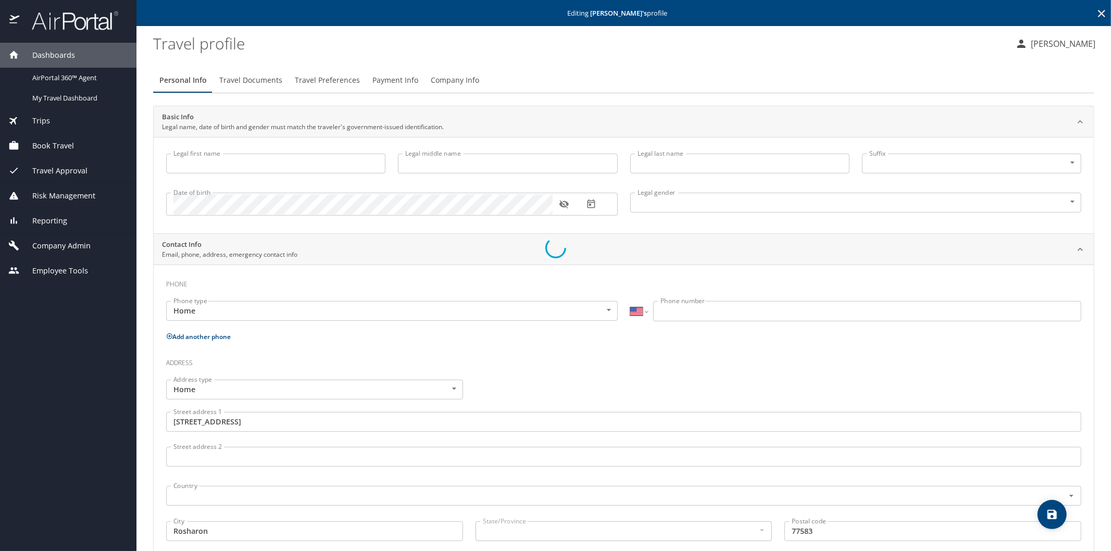
type input "Kilicli"
type input "[PHONE_NUMBER]"
type input "[GEOGRAPHIC_DATA]"
type input "[US_STATE]"
select select "US"
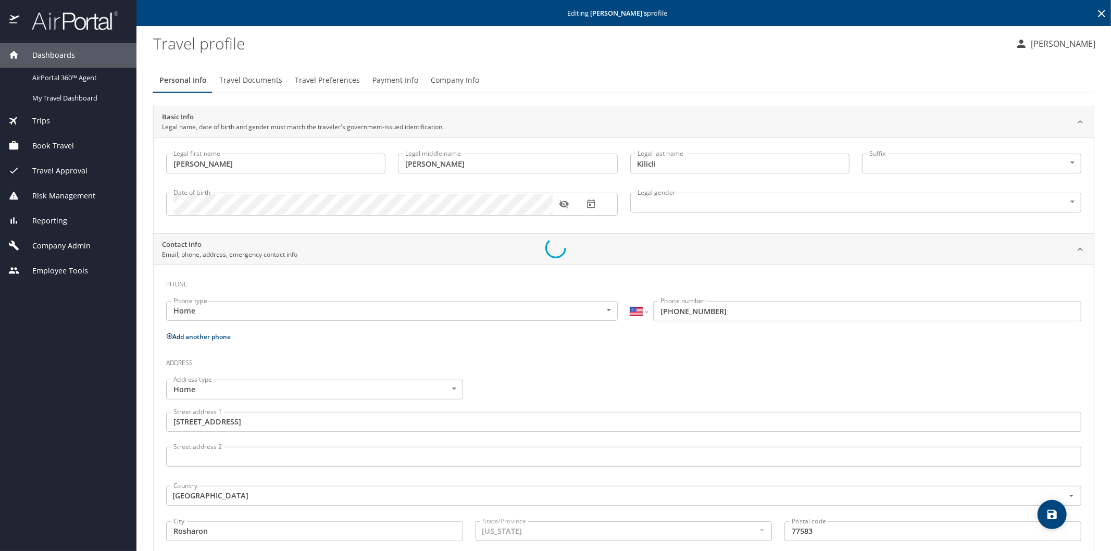
select select "US"
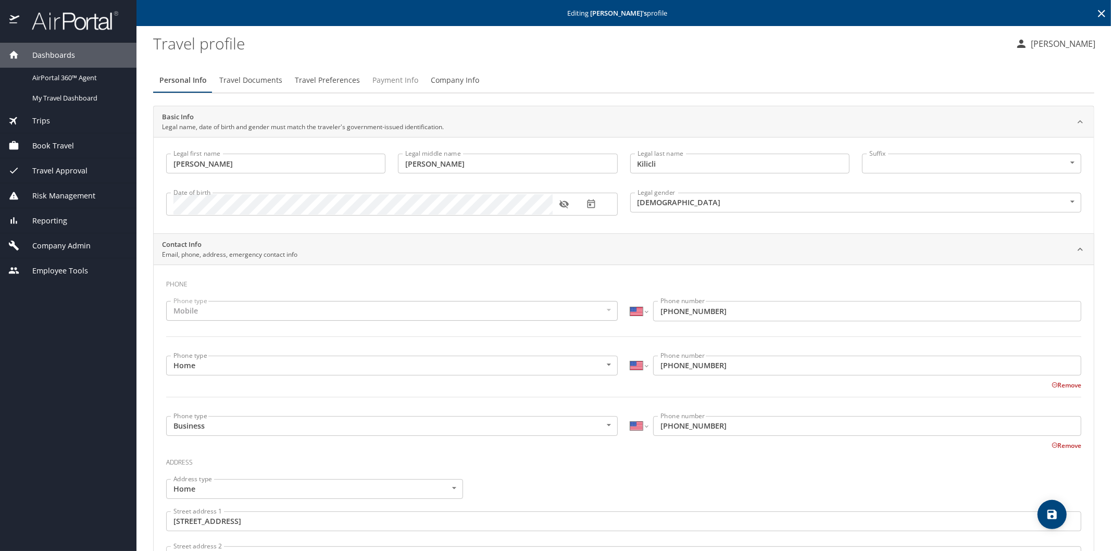
click at [386, 79] on span "Payment Info" at bounding box center [395, 80] width 46 height 13
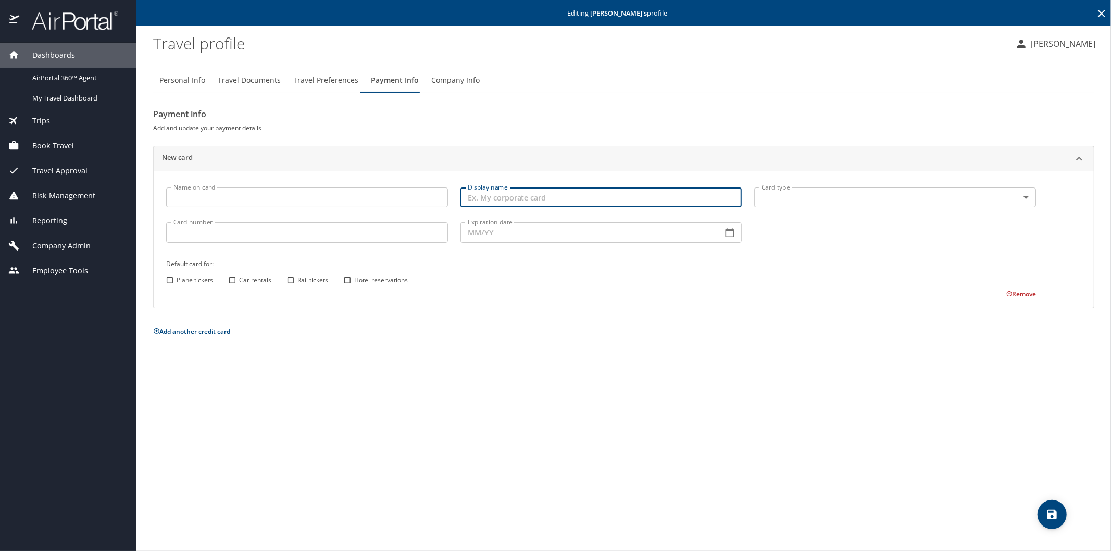
click at [488, 196] on input "Display name" at bounding box center [601, 197] width 282 height 20
type input "personal"
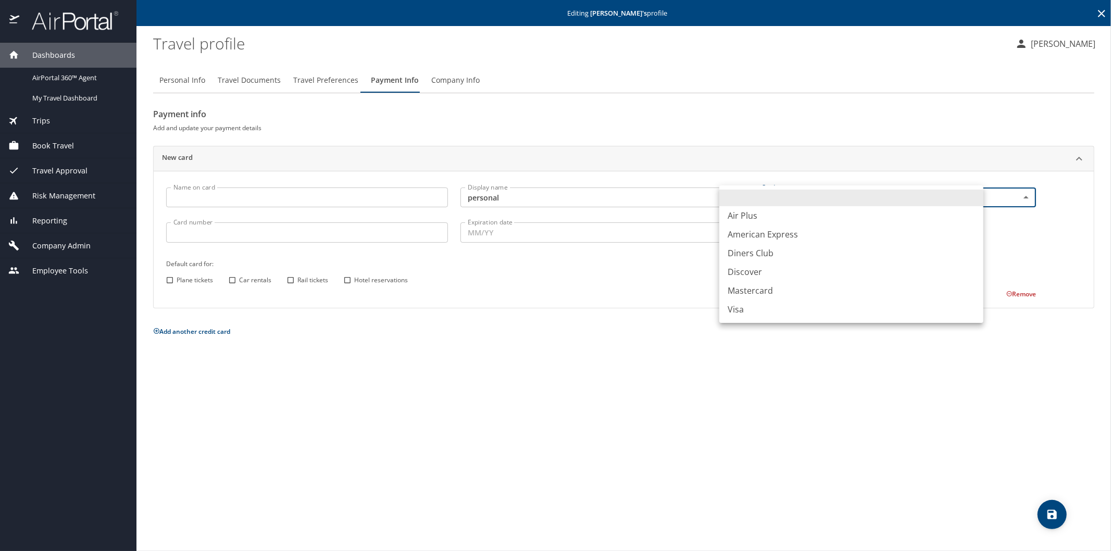
click at [976, 197] on body "Dashboards AirPortal 360™ Agent My Travel Dashboard Trips Airtinerary® Lookup C…" at bounding box center [555, 275] width 1111 height 551
click at [742, 312] on li "Visa" at bounding box center [851, 309] width 264 height 19
type input "VI"
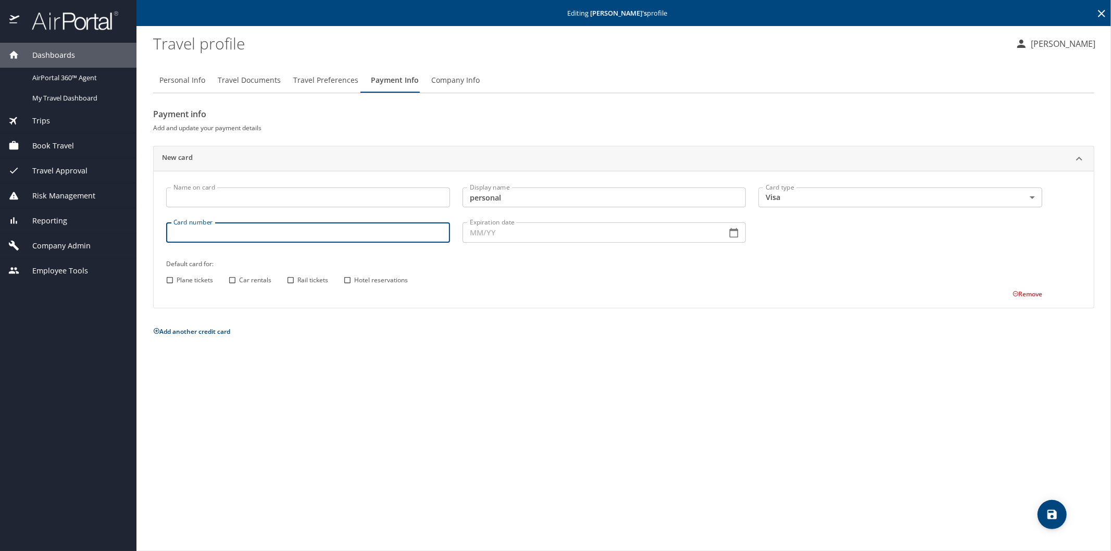
click at [235, 231] on input "Card number" at bounding box center [308, 232] width 284 height 20
type input "4147099214846378"
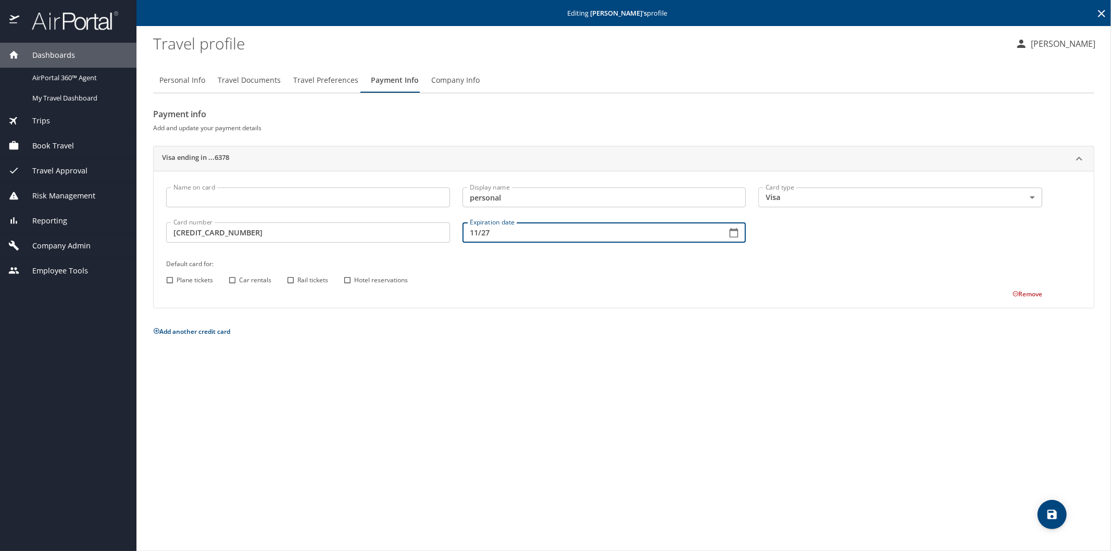
type input "11/27"
drag, startPoint x: 347, startPoint y: 279, endPoint x: 361, endPoint y: 280, distance: 14.1
click at [353, 279] on input "Hotel reservations" at bounding box center [348, 280] width 14 height 14
checkbox input "true"
click at [1054, 518] on icon "save" at bounding box center [1051, 514] width 9 height 9
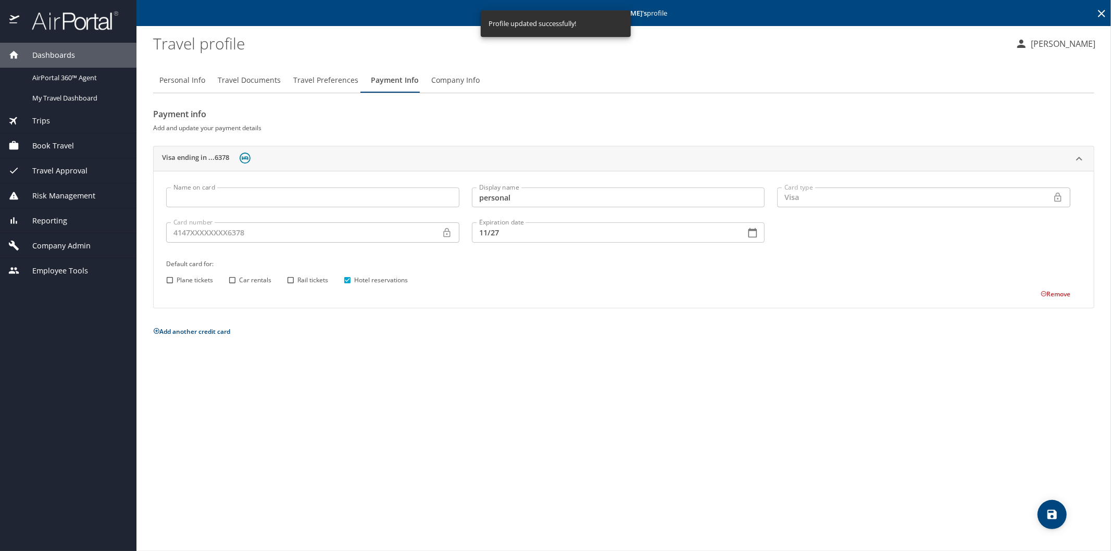
click at [1098, 13] on icon at bounding box center [1101, 13] width 12 height 12
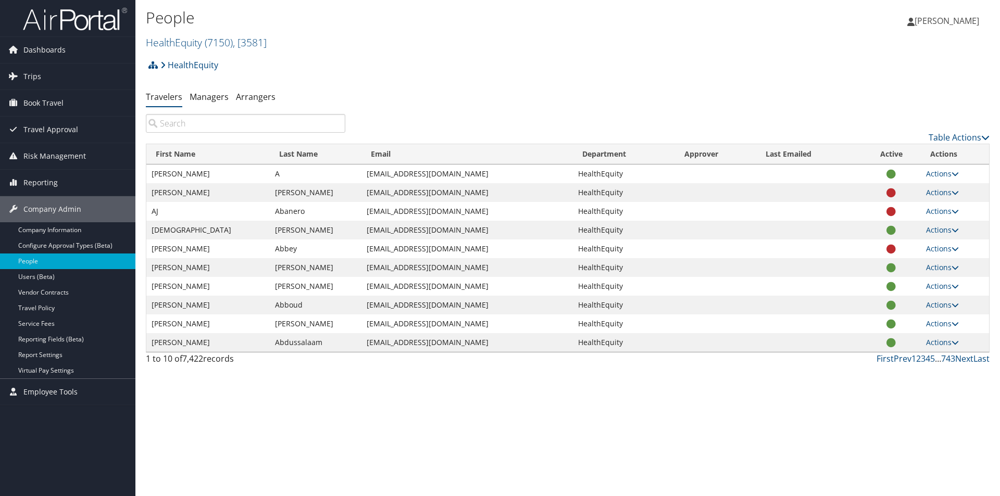
click at [193, 123] on input "search" at bounding box center [245, 123] width 199 height 19
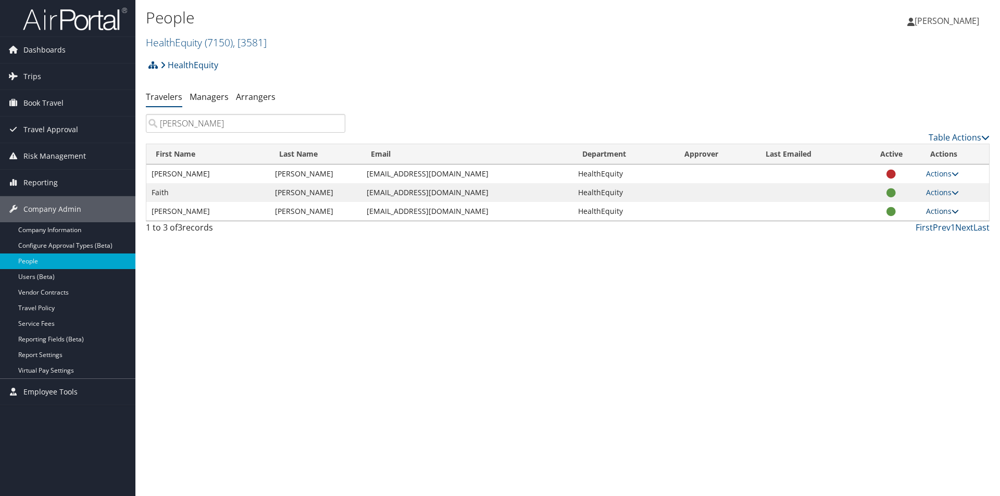
type input "barnett"
click at [935, 211] on link "Actions" at bounding box center [942, 211] width 33 height 10
click at [906, 246] on link "View Profile" at bounding box center [909, 244] width 96 height 18
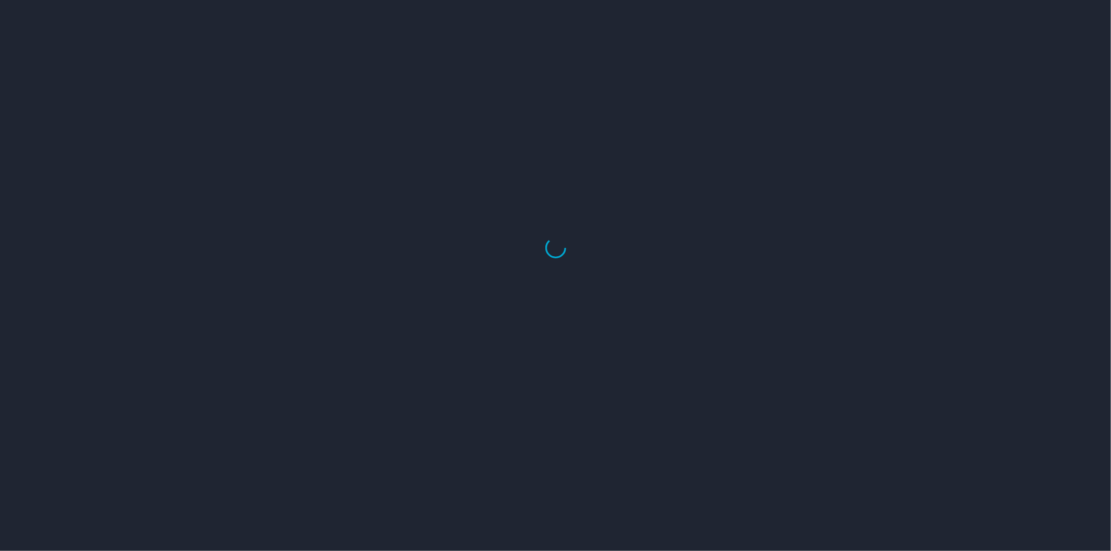
select select "US"
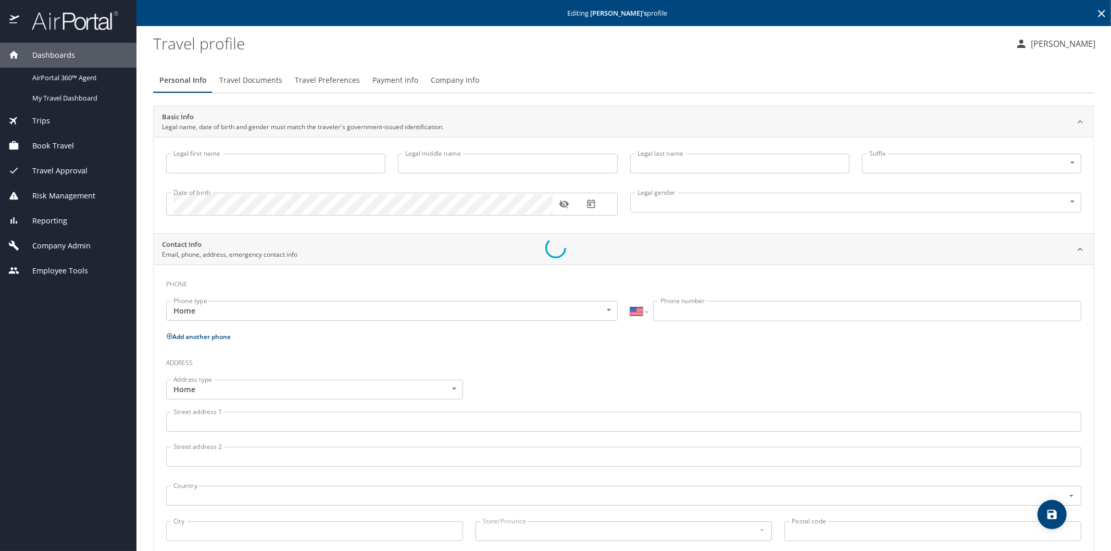
select select "US"
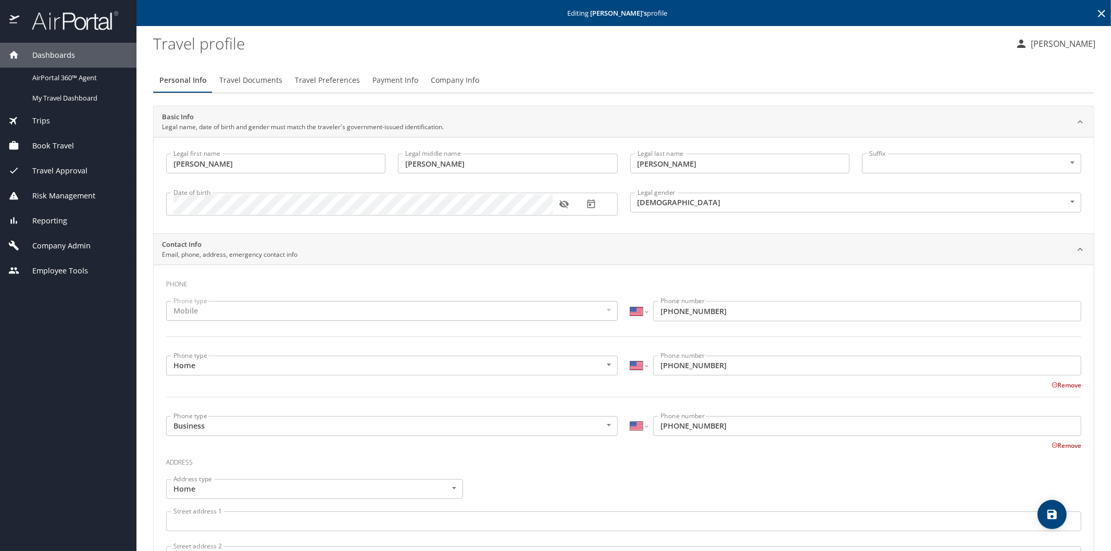
type input "[PERSON_NAME]"
type input "Marie"
type input "Barnett"
type input "Female"
click at [395, 80] on span "Payment Info" at bounding box center [395, 80] width 46 height 13
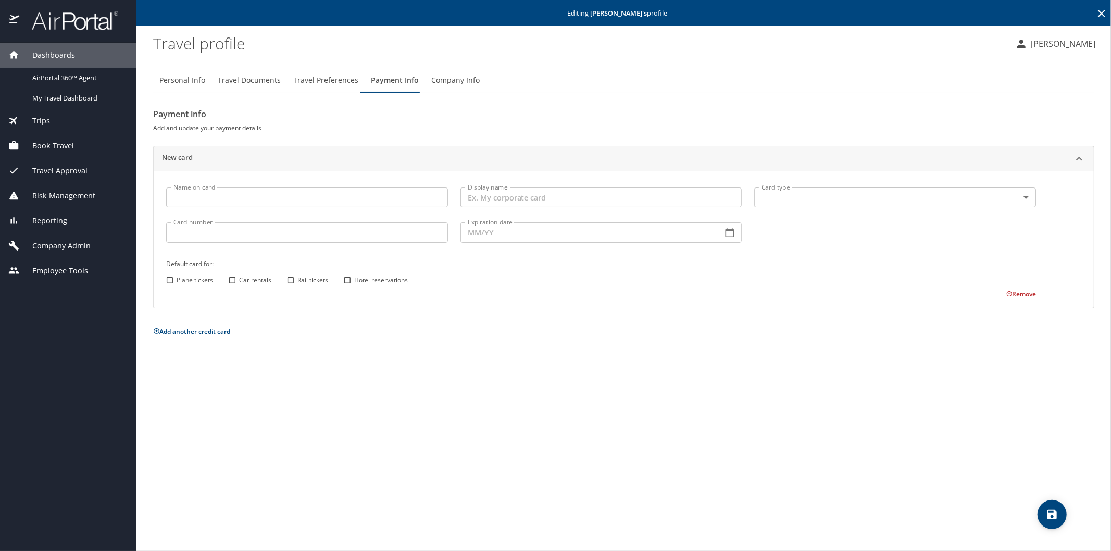
click at [54, 219] on span "Reporting" at bounding box center [43, 220] width 48 height 11
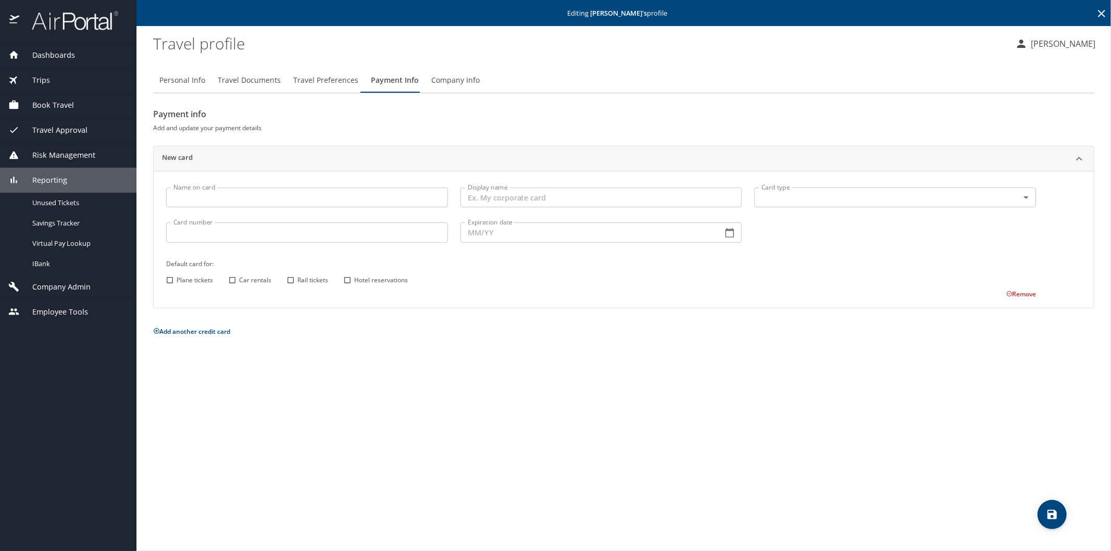
click at [1099, 12] on icon at bounding box center [1101, 13] width 12 height 12
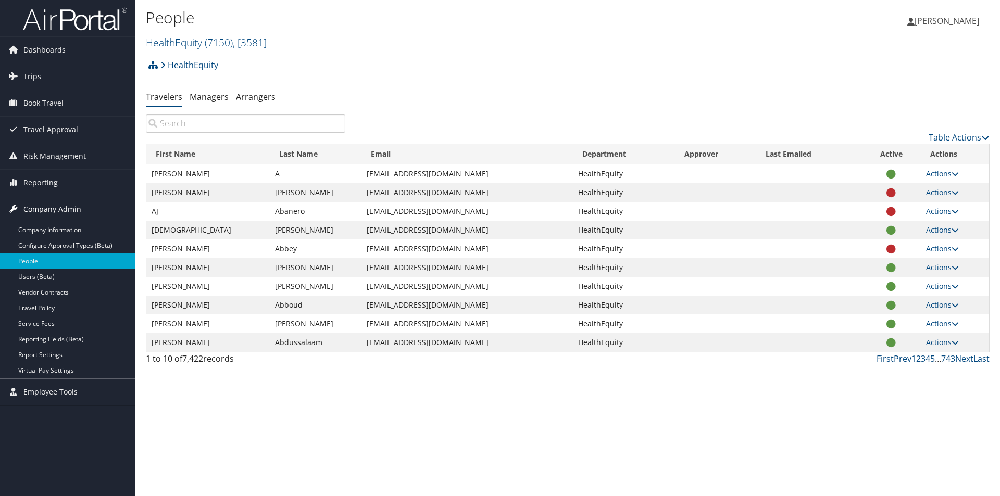
click at [59, 208] on span "Company Admin" at bounding box center [52, 209] width 58 height 26
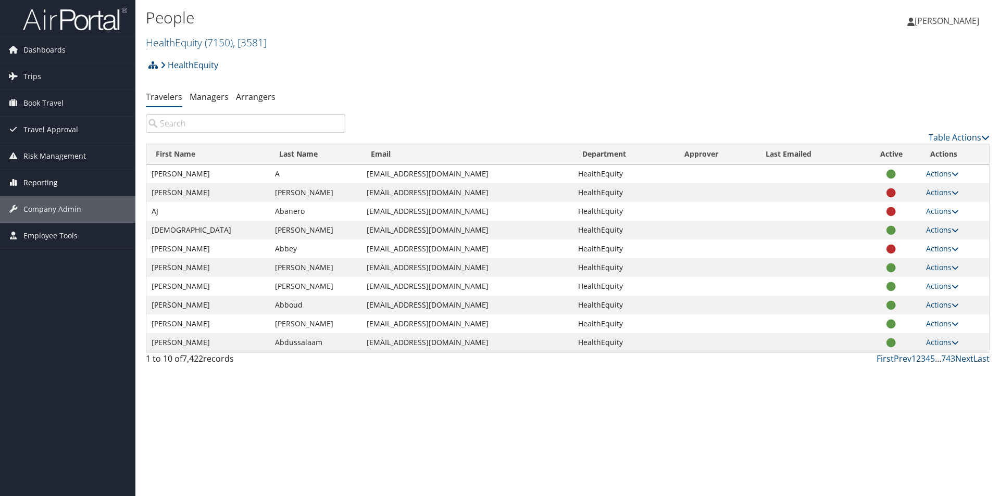
click at [48, 183] on span "Reporting" at bounding box center [40, 183] width 34 height 26
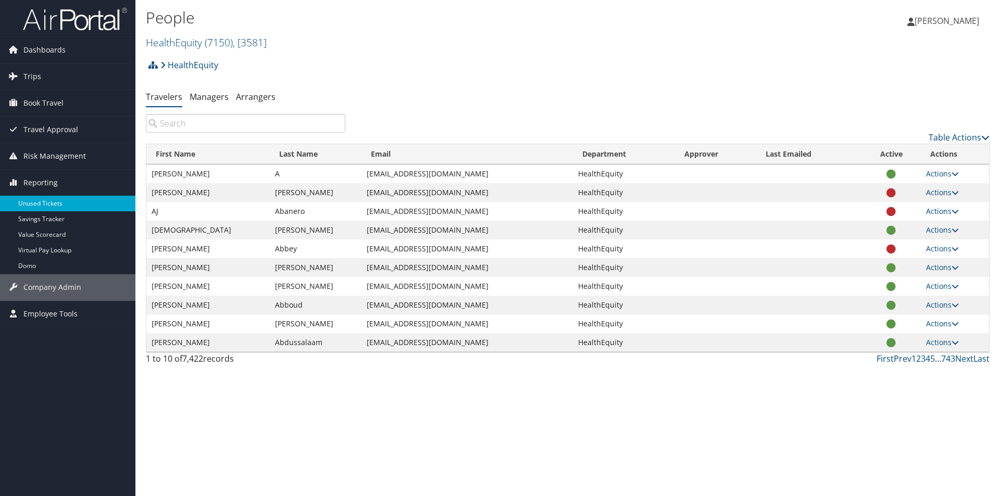
click at [44, 199] on link "Unused Tickets" at bounding box center [67, 204] width 135 height 16
